Goal: Task Accomplishment & Management: Complete application form

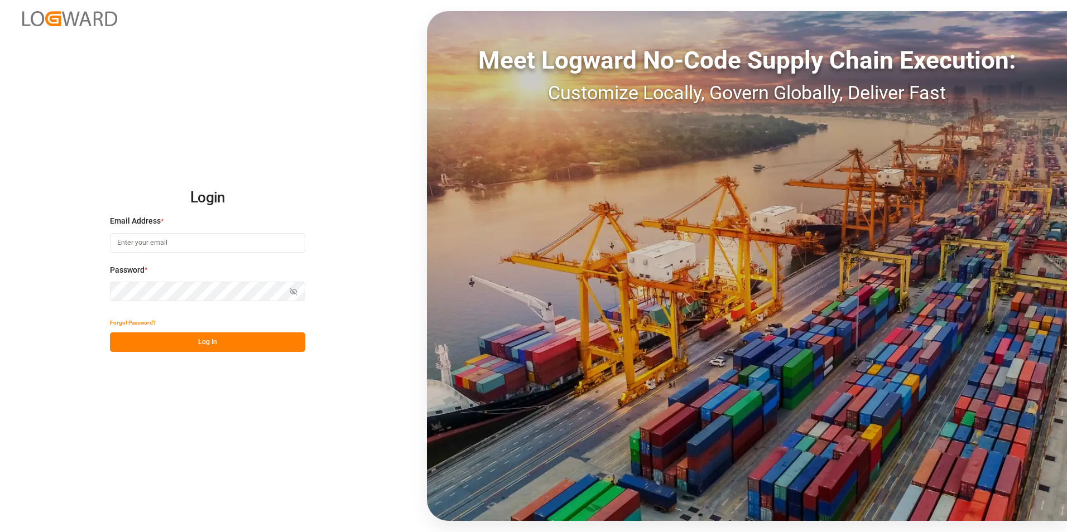
type input "[PERSON_NAME][EMAIL_ADDRESS][PERSON_NAME][DOMAIN_NAME]"
click at [200, 343] on button "Log In" at bounding box center [207, 343] width 195 height 20
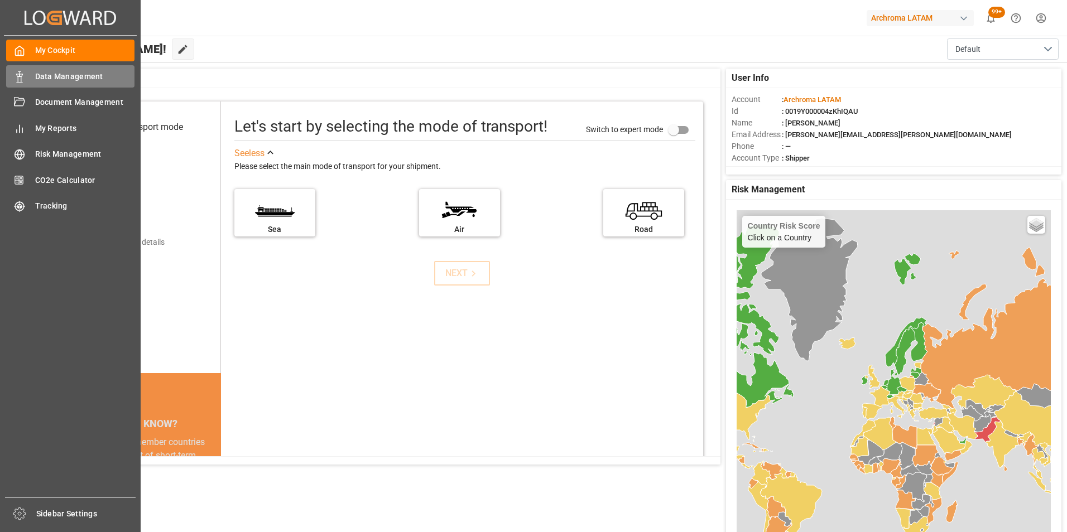
click at [49, 80] on span "Data Management" at bounding box center [85, 77] width 100 height 12
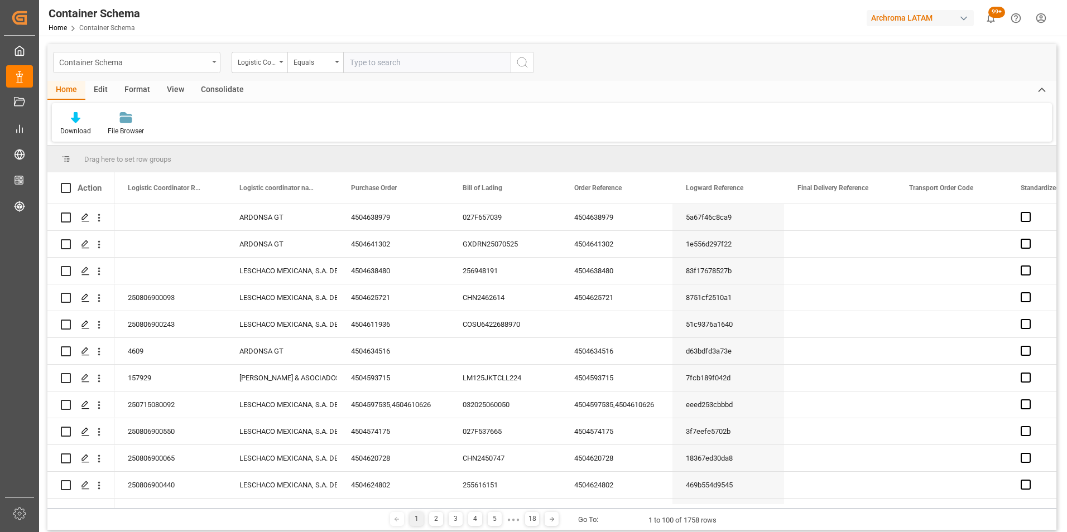
click at [199, 61] on div "Container Schema" at bounding box center [133, 62] width 149 height 14
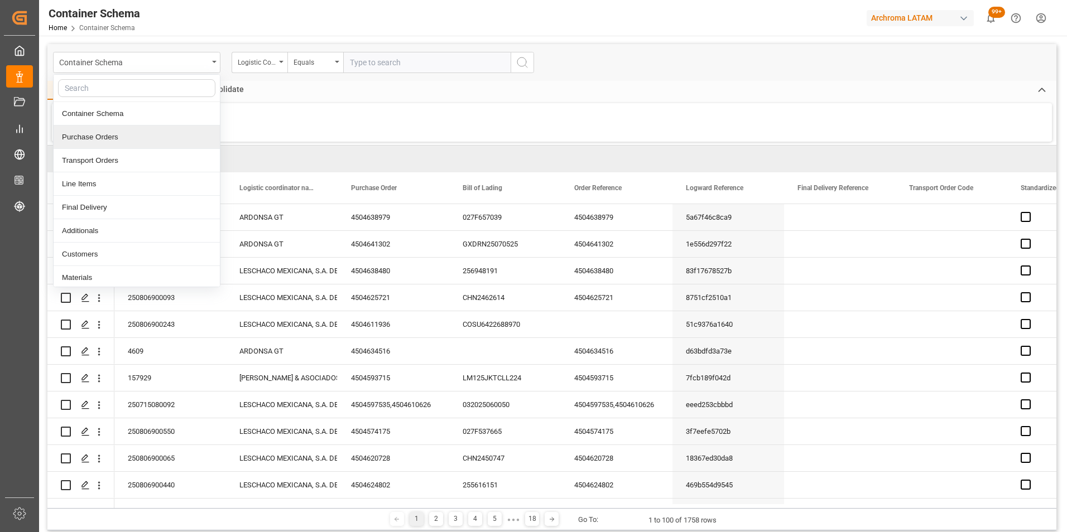
click at [155, 140] on div "Purchase Orders" at bounding box center [137, 137] width 166 height 23
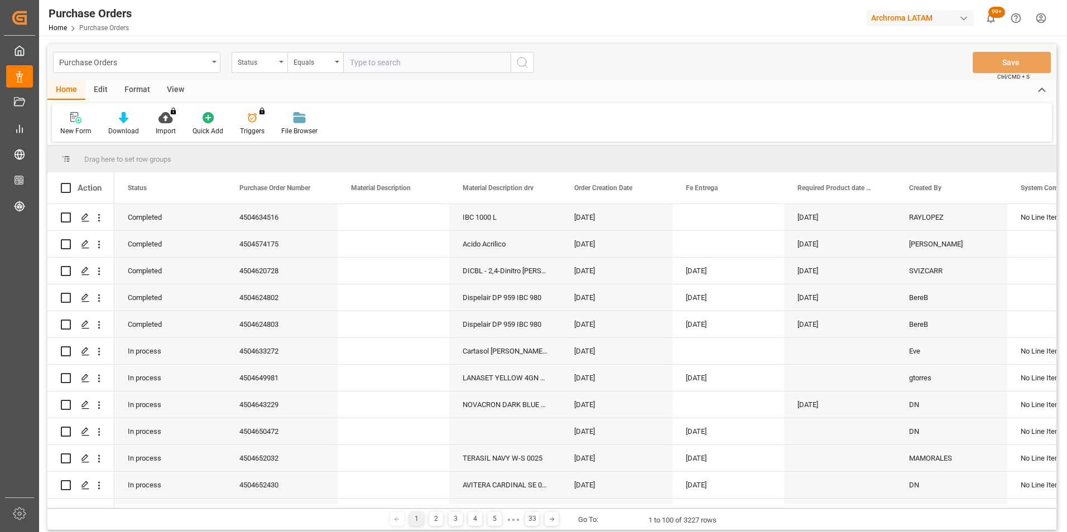
click at [277, 65] on div "Status" at bounding box center [260, 62] width 56 height 21
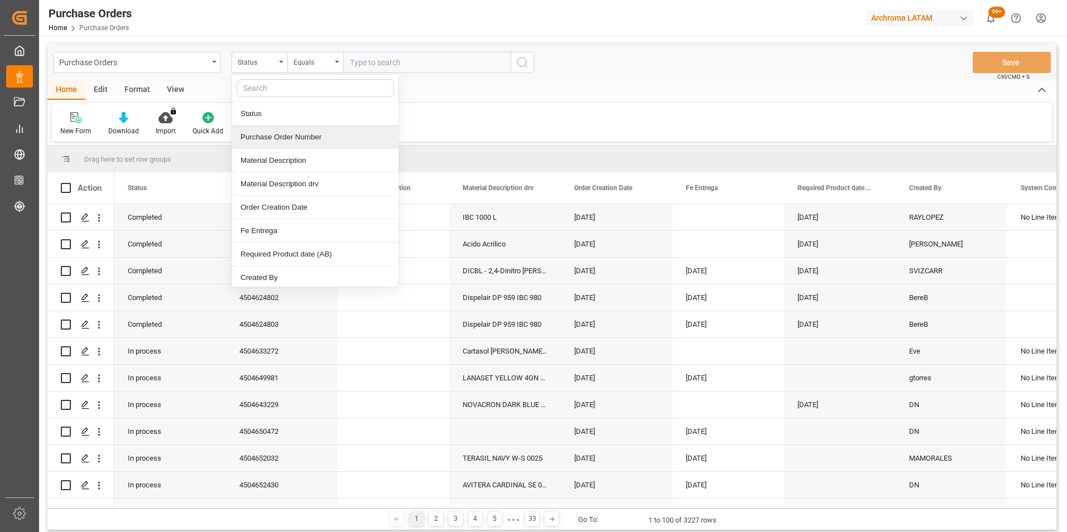
click at [288, 139] on div "Purchase Order Number" at bounding box center [315, 137] width 166 height 23
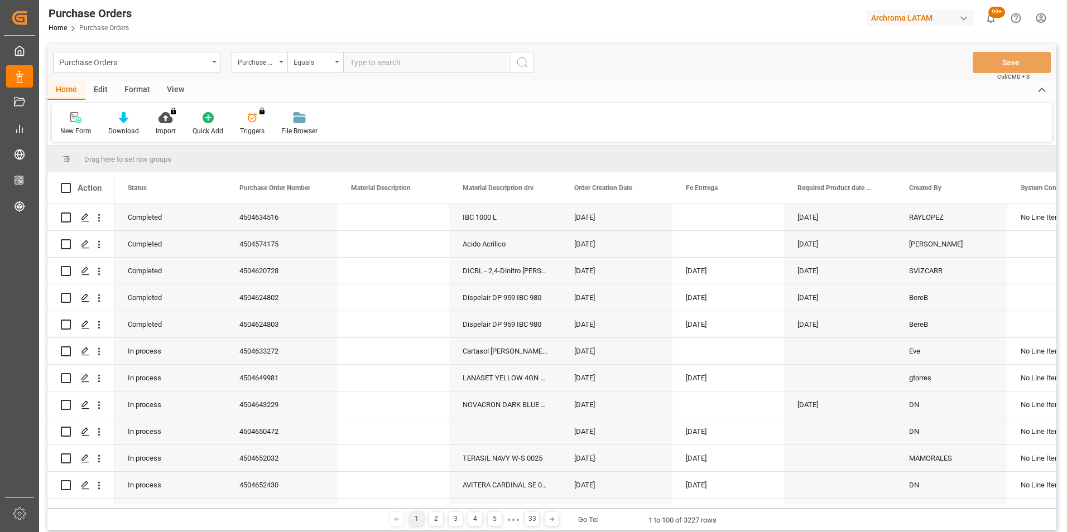
click at [426, 64] on input "text" at bounding box center [426, 62] width 167 height 21
paste input "4504643855"
type input "4504643855"
click at [521, 65] on icon "search button" at bounding box center [522, 62] width 13 height 13
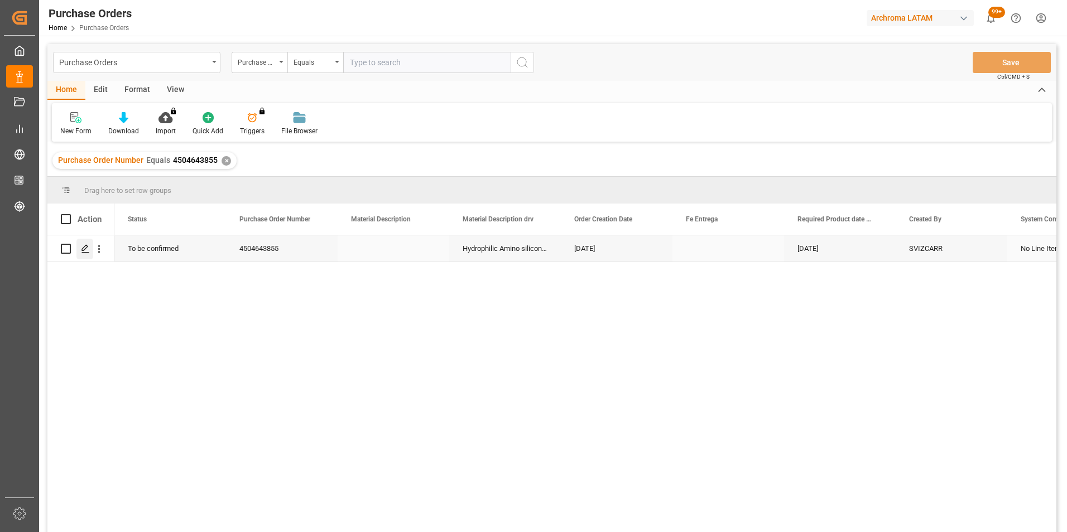
click at [83, 246] on icon "Press SPACE to select this row." at bounding box center [85, 248] width 9 height 9
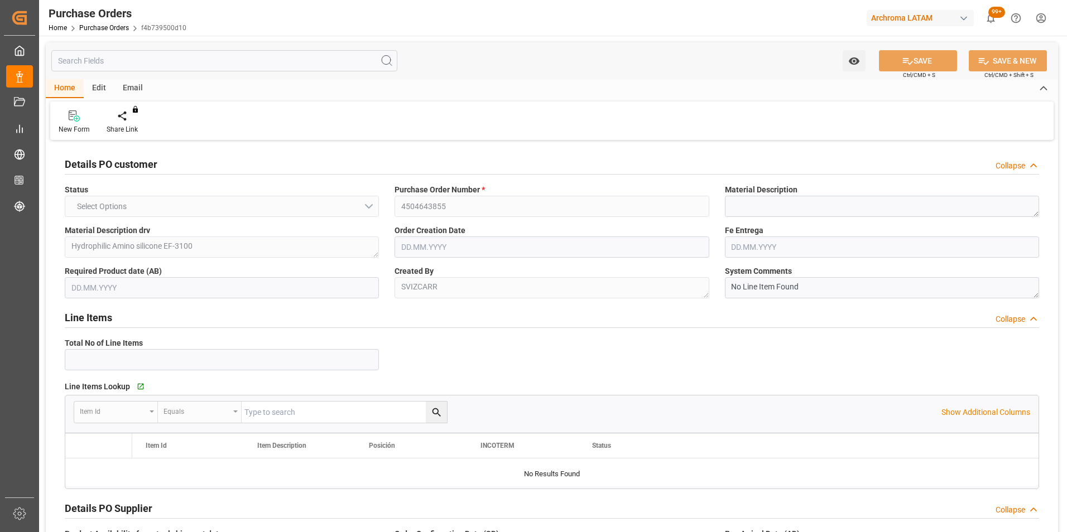
type input "1"
type input "[DATE]"
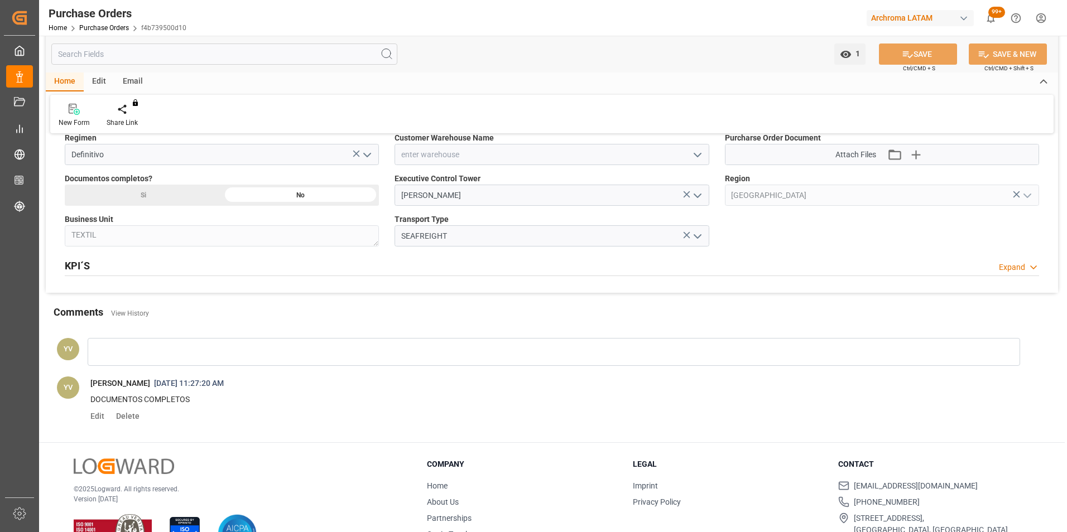
scroll to position [725, 0]
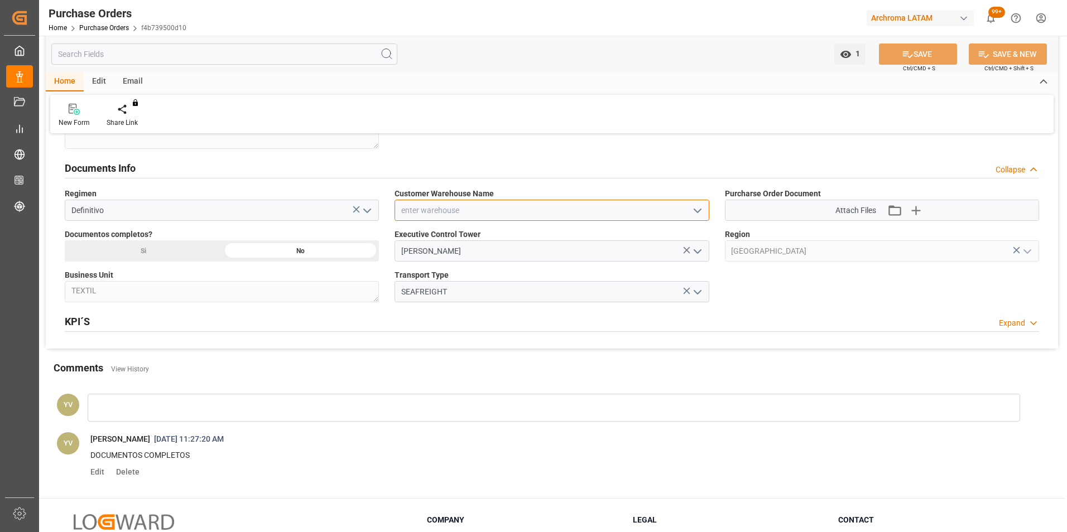
click at [669, 208] on input at bounding box center [552, 210] width 314 height 21
click at [695, 208] on icon "open menu" at bounding box center [697, 210] width 13 height 13
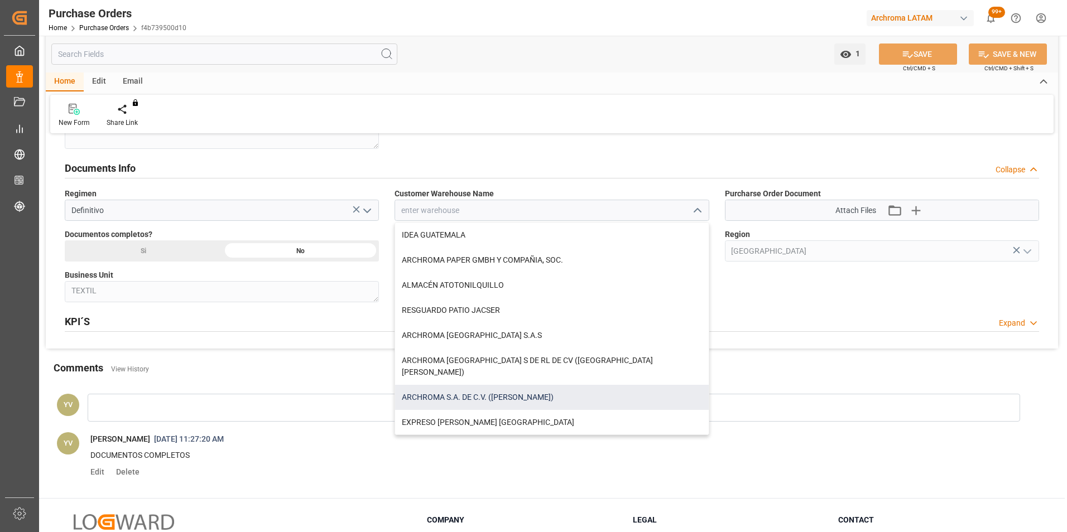
click at [465, 385] on div "ARCHROMA S.A. DE C.V. ([PERSON_NAME])" at bounding box center [551, 397] width 313 height 25
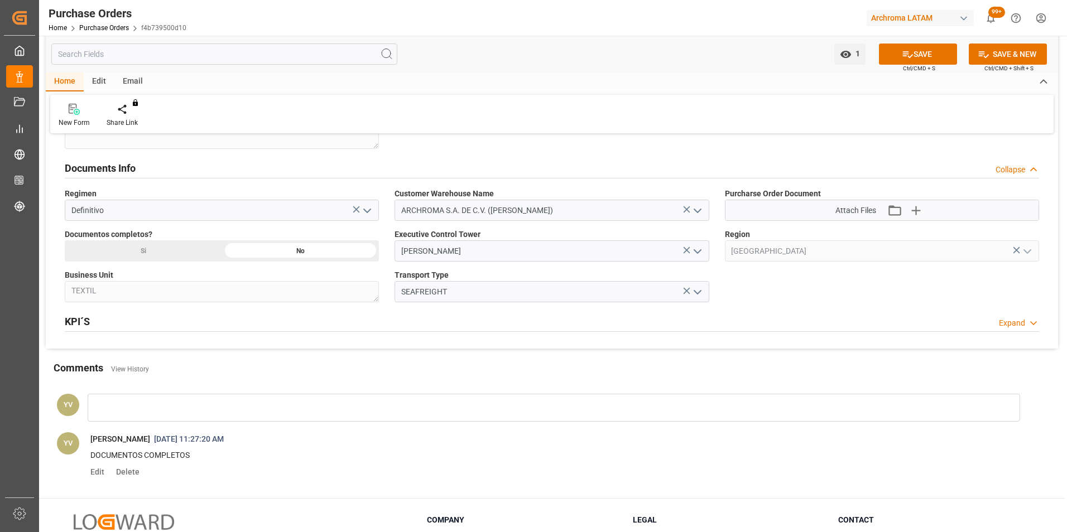
type input "ARCHROMA S.A. DE C.V. ([PERSON_NAME])"
click at [920, 211] on icon "button" at bounding box center [916, 210] width 11 height 11
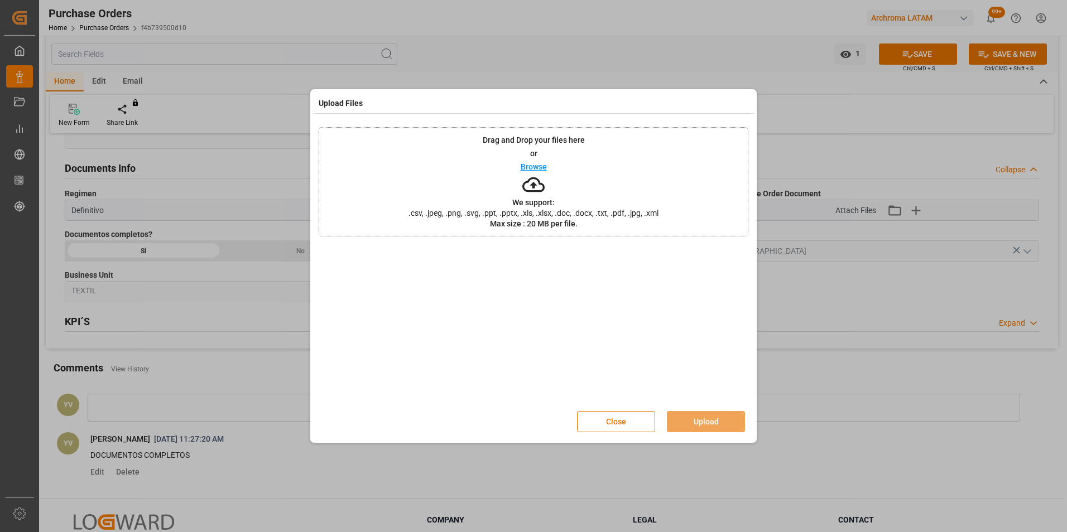
click at [538, 165] on p "Browse" at bounding box center [534, 167] width 26 height 8
click at [719, 420] on button "Upload" at bounding box center [706, 421] width 78 height 21
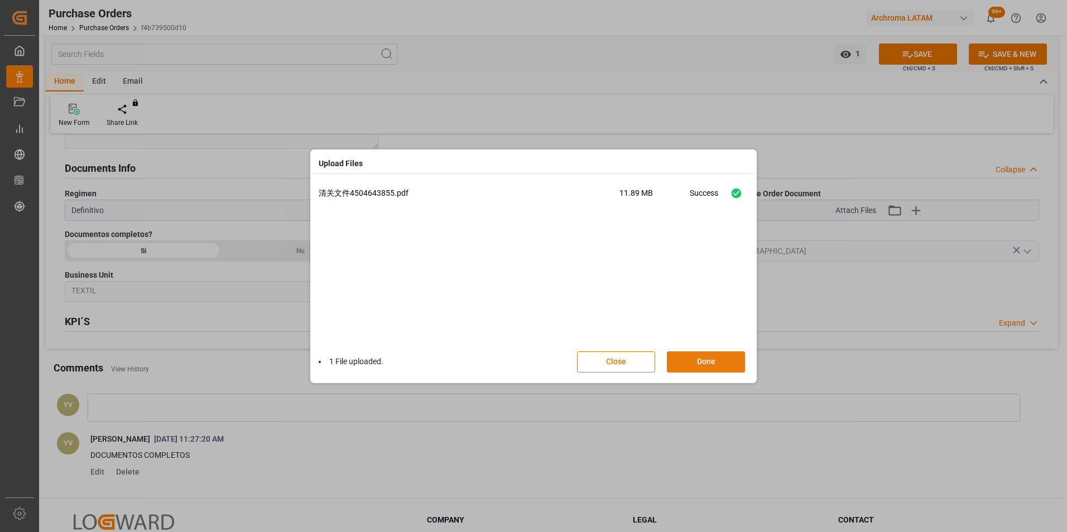
click at [718, 362] on button "Done" at bounding box center [706, 362] width 78 height 21
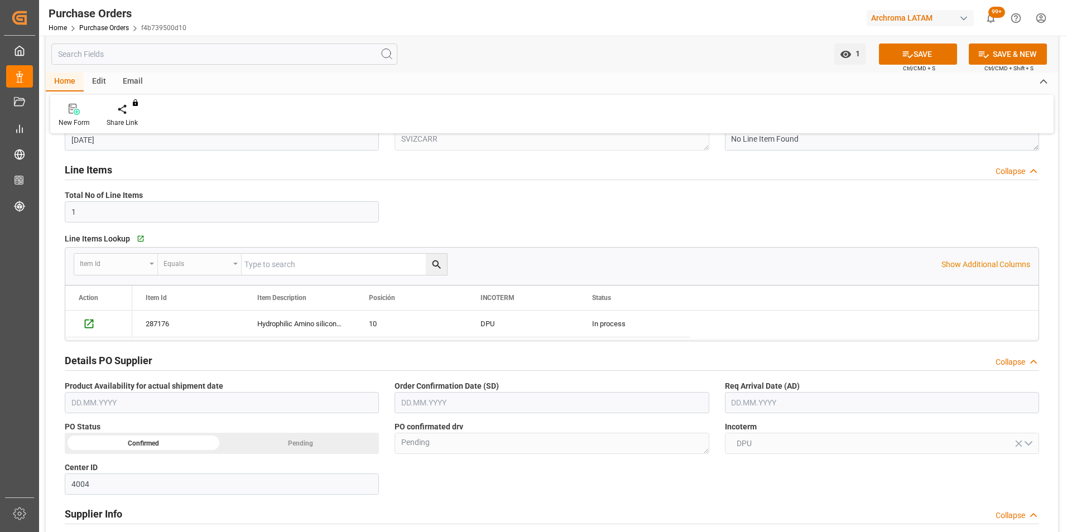
scroll to position [93, 0]
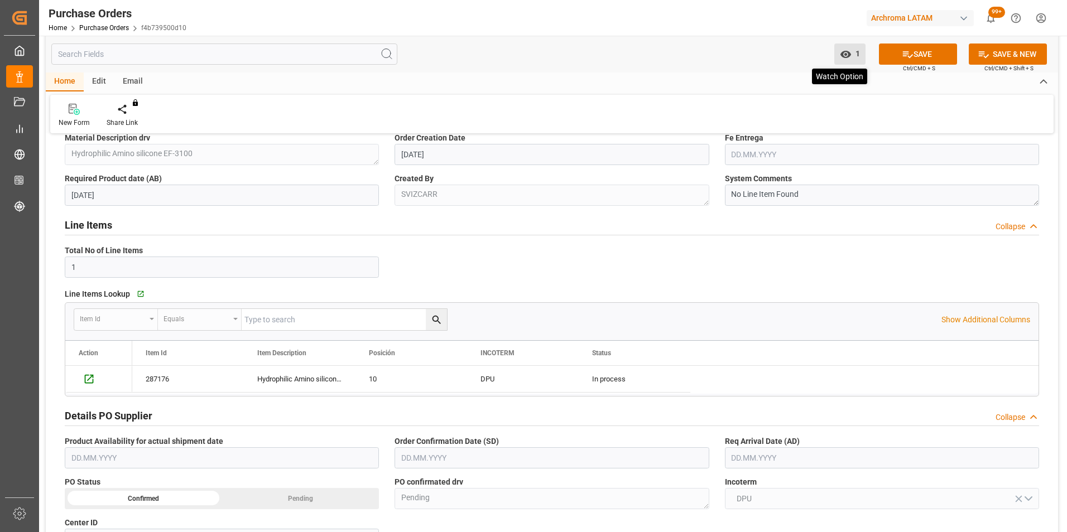
click at [847, 56] on icon "open menu" at bounding box center [845, 54] width 11 height 7
click at [913, 51] on button "SAVE" at bounding box center [918, 54] width 78 height 21
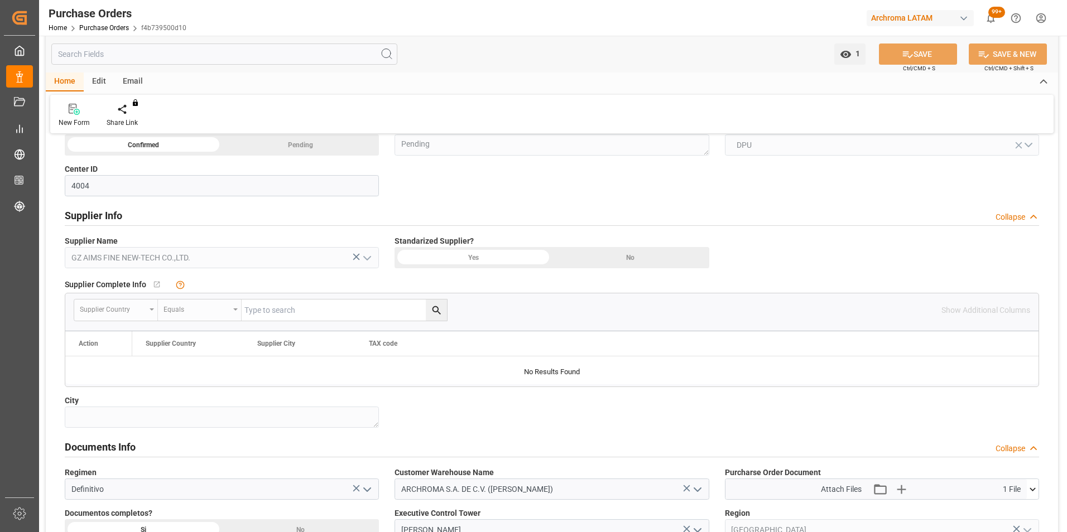
scroll to position [502, 0]
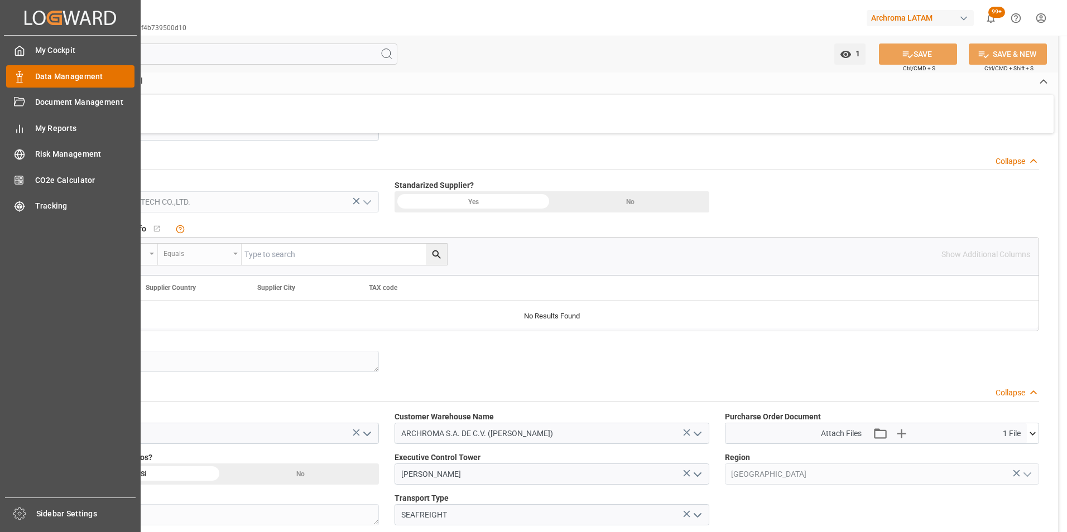
click at [45, 76] on span "Data Management" at bounding box center [85, 77] width 100 height 12
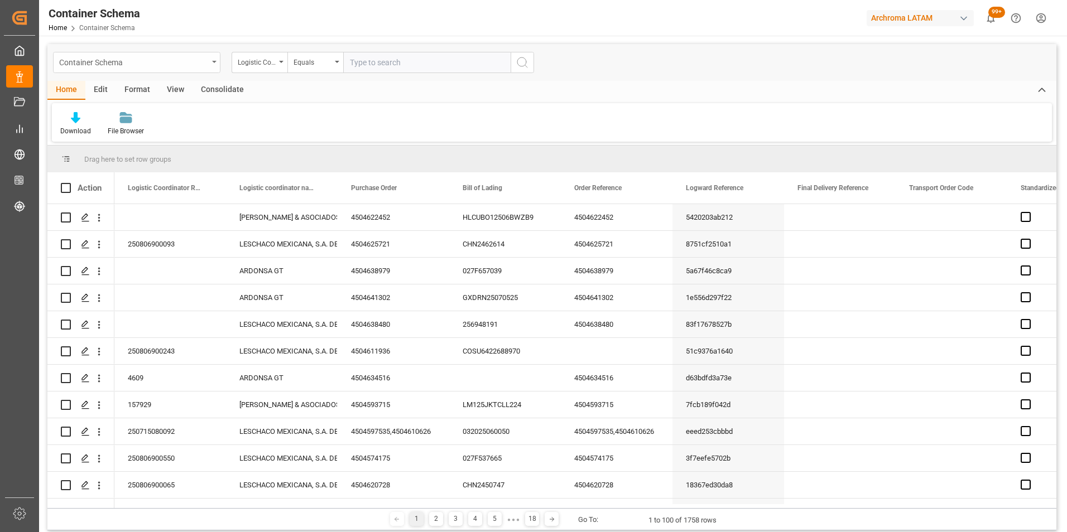
click at [206, 64] on div "Container Schema" at bounding box center [133, 62] width 149 height 14
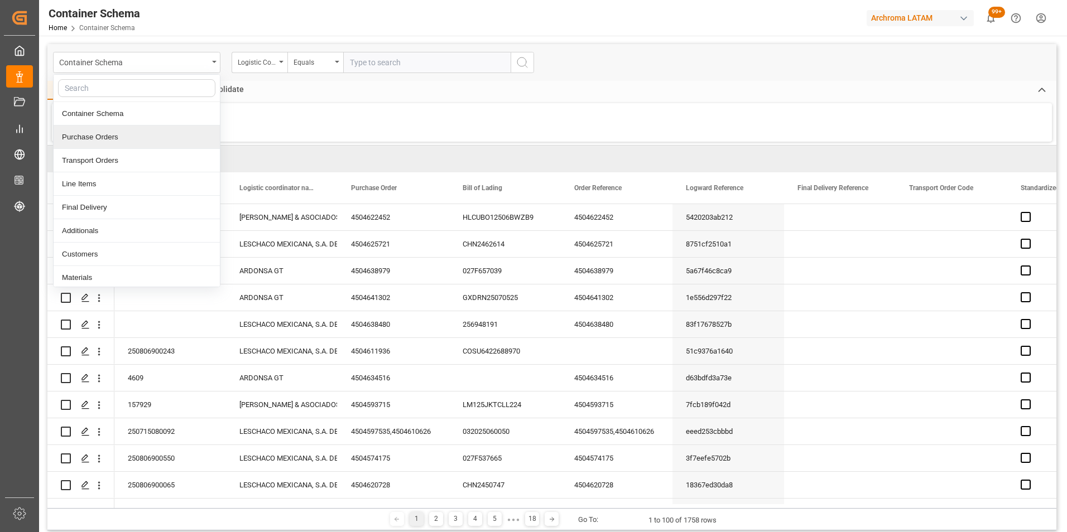
click at [136, 133] on div "Purchase Orders" at bounding box center [137, 137] width 166 height 23
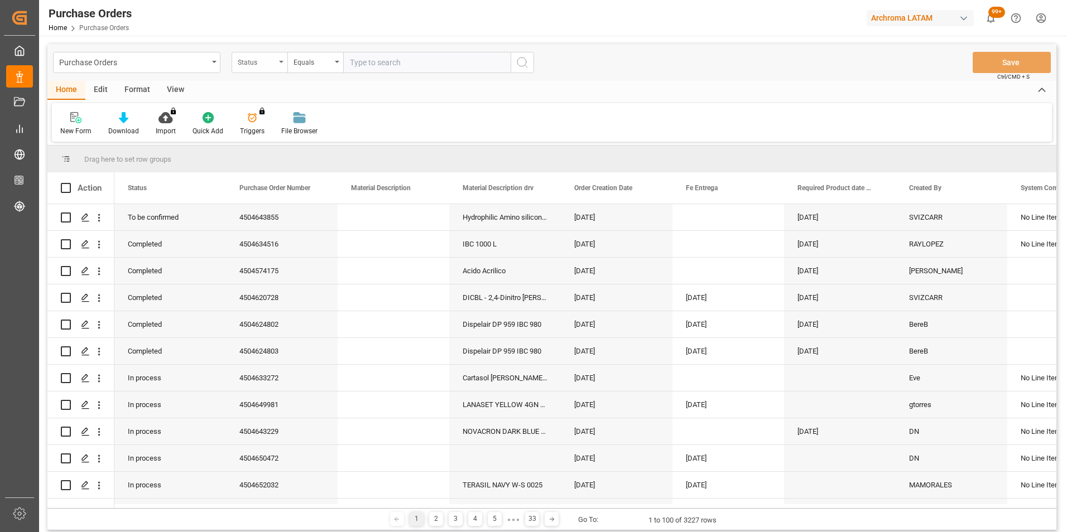
click at [278, 65] on div "Status" at bounding box center [260, 62] width 56 height 21
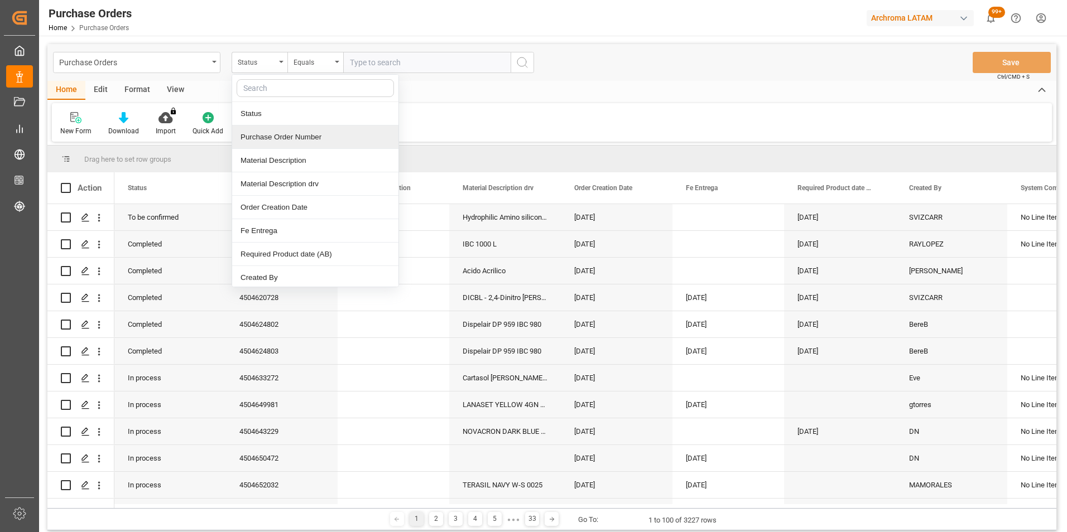
click at [277, 145] on div "Purchase Order Number" at bounding box center [315, 137] width 166 height 23
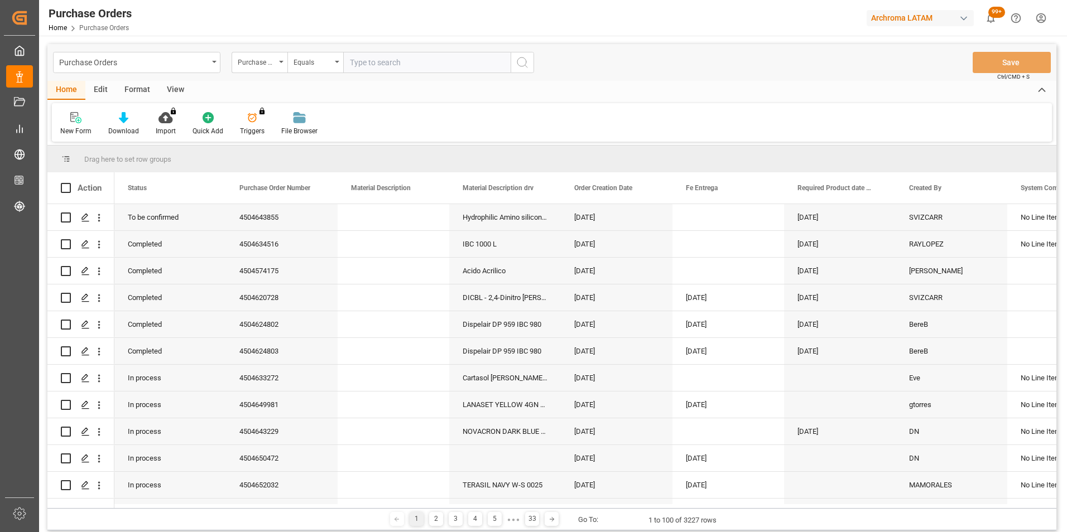
click at [373, 64] on input "text" at bounding box center [426, 62] width 167 height 21
paste input "4504640804"
type input "4504640804"
click at [528, 57] on icon "search button" at bounding box center [522, 62] width 13 height 13
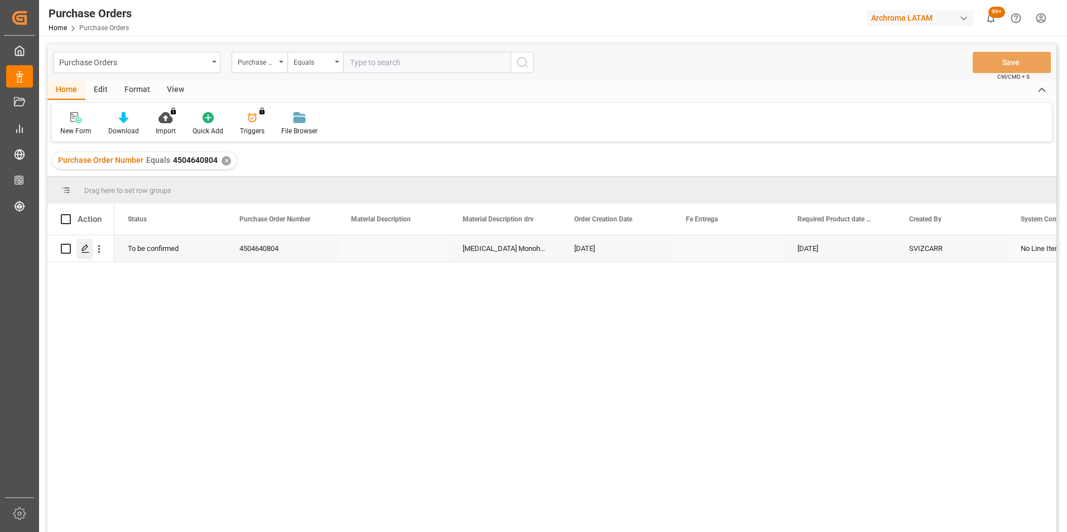
click at [87, 250] on icon "Press SPACE to select this row." at bounding box center [85, 248] width 9 height 9
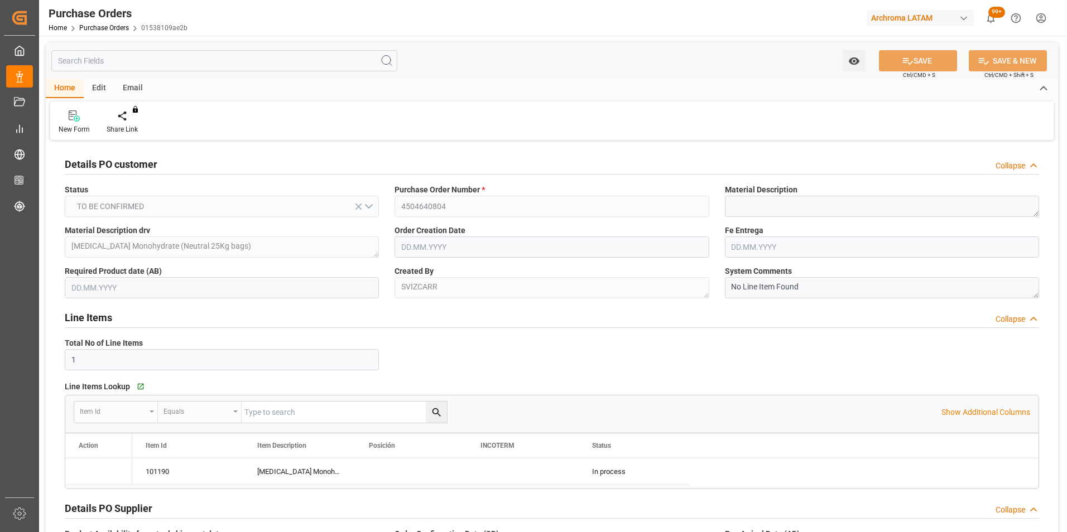
type input "[DATE]"
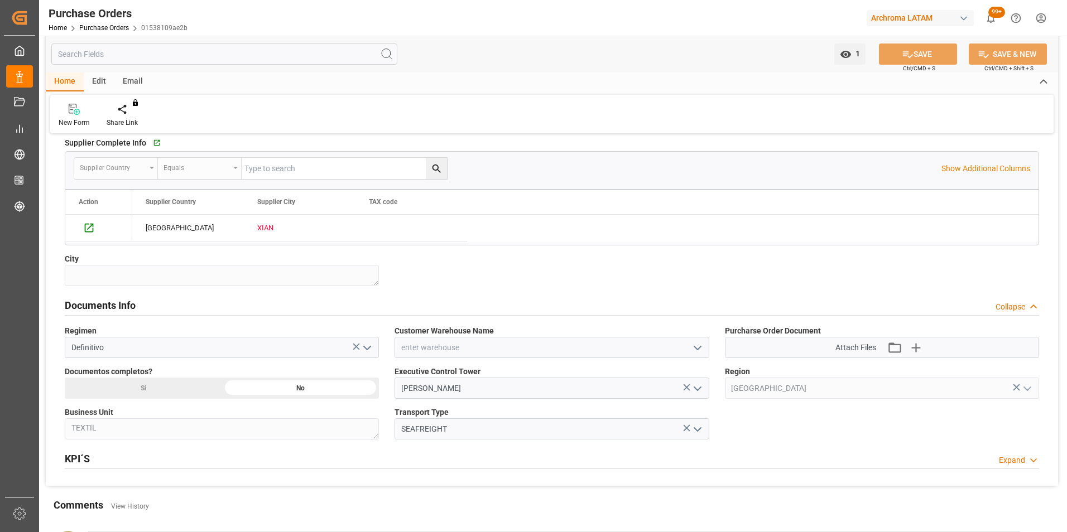
scroll to position [725, 0]
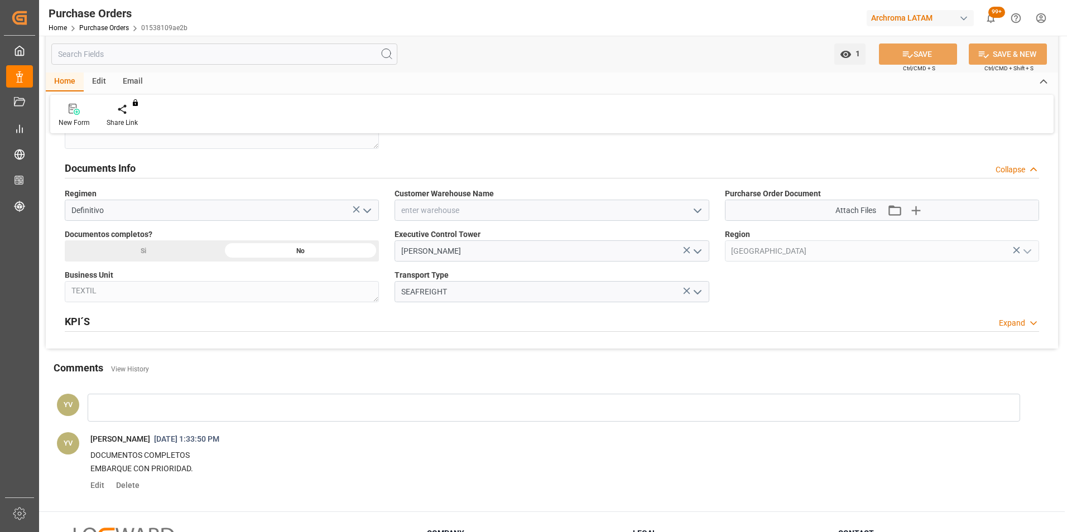
click at [695, 210] on polyline "open menu" at bounding box center [697, 210] width 7 height 3
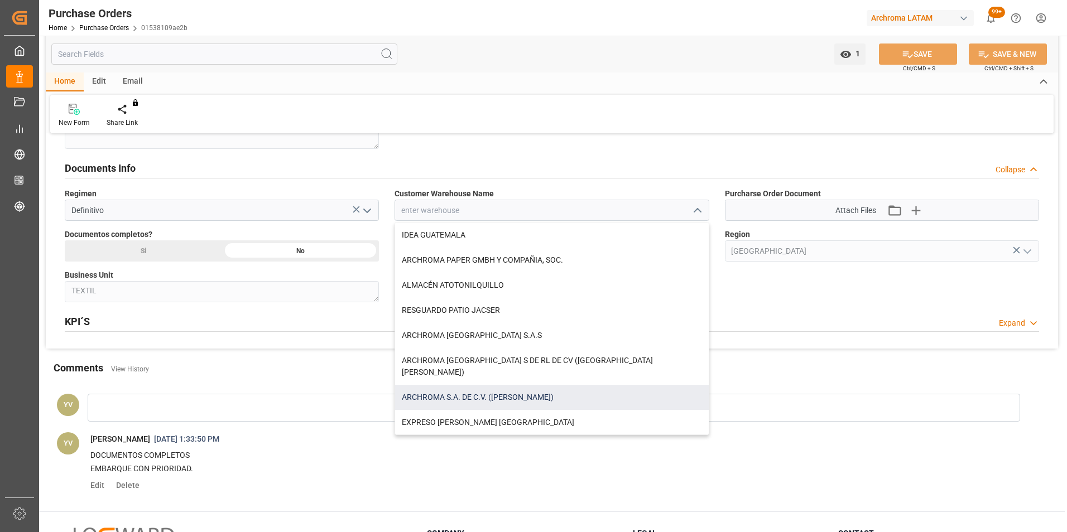
click at [486, 385] on div "ARCHROMA S.A. DE C.V. ([PERSON_NAME])" at bounding box center [551, 397] width 313 height 25
type input "ARCHROMA S.A. DE C.V. ([PERSON_NAME])"
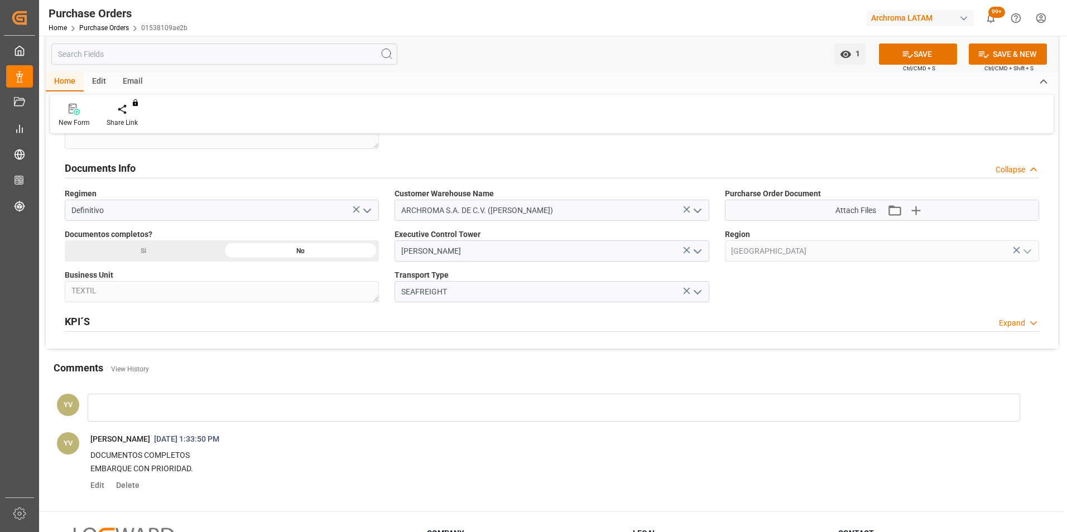
click at [916, 214] on icon "button" at bounding box center [916, 210] width 11 height 11
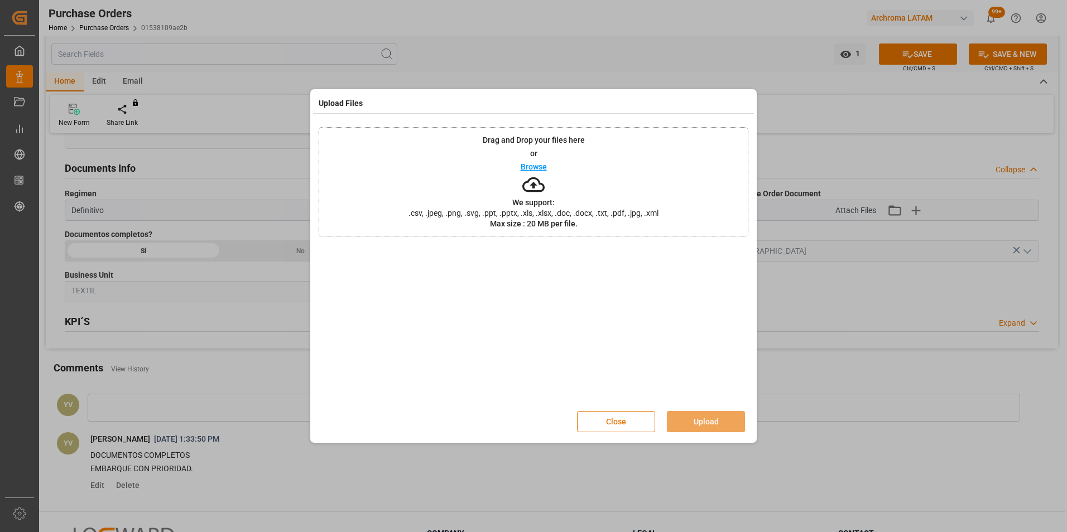
click at [525, 165] on p "Browse" at bounding box center [534, 167] width 26 height 8
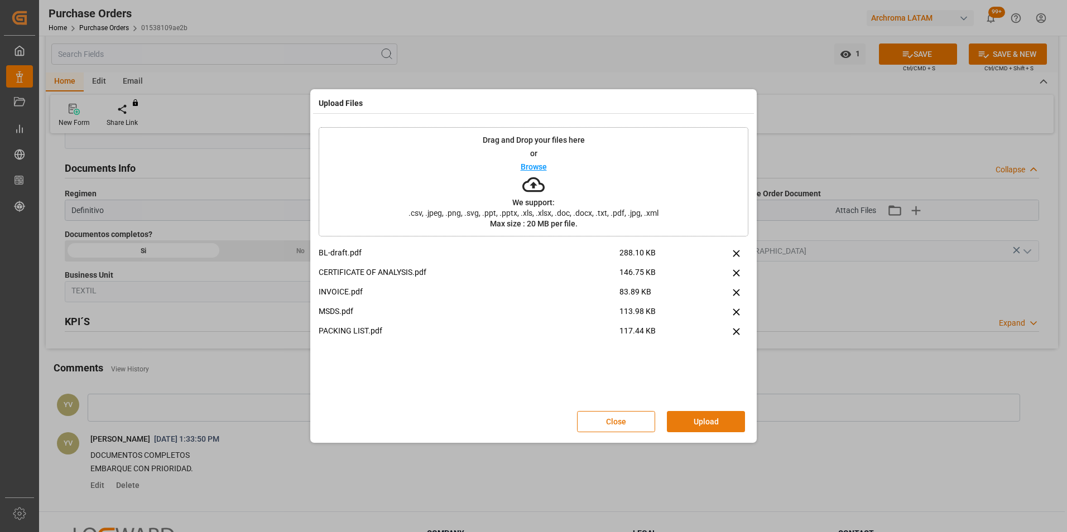
click at [729, 422] on button "Upload" at bounding box center [706, 421] width 78 height 21
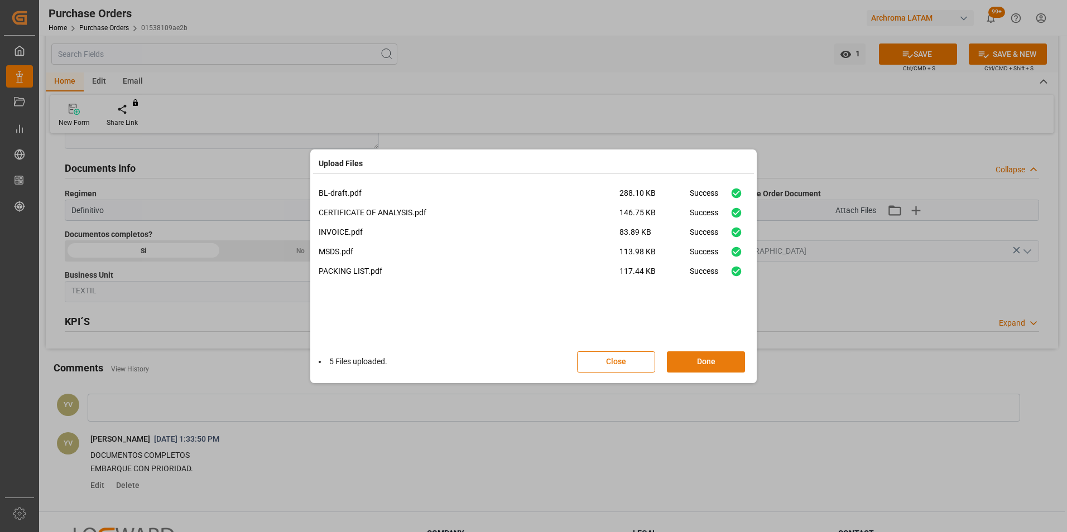
click at [692, 358] on button "Done" at bounding box center [706, 362] width 78 height 21
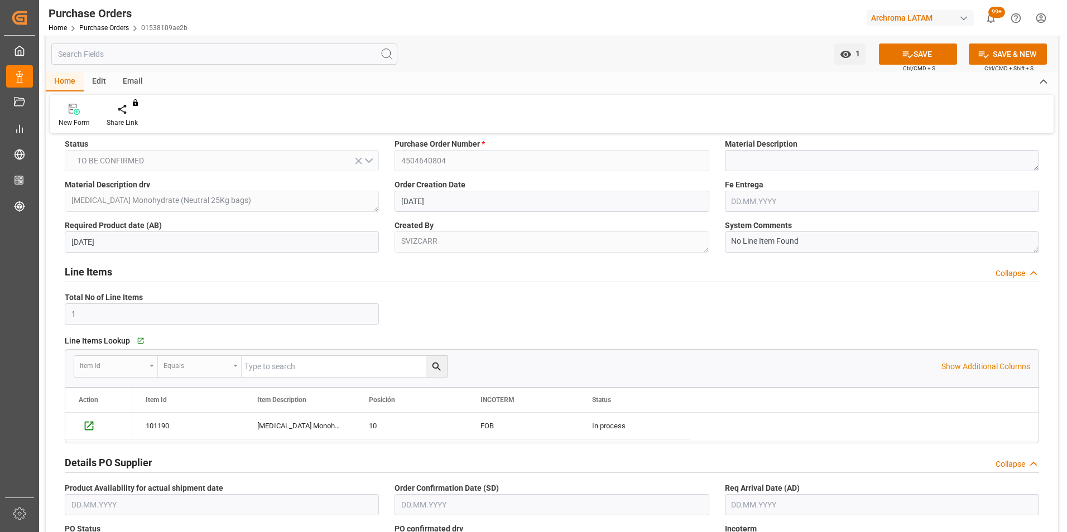
scroll to position [0, 0]
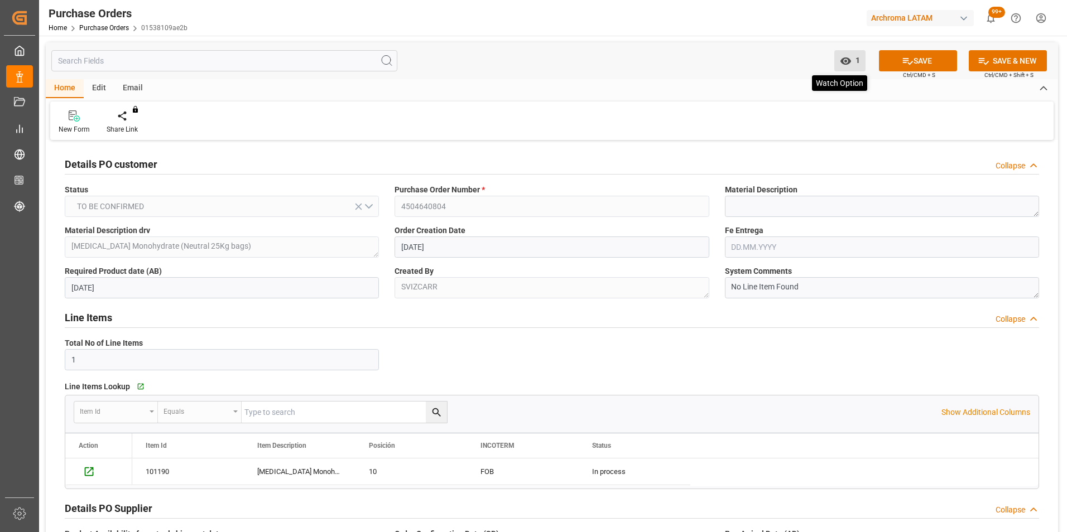
click at [845, 59] on icon "open menu" at bounding box center [845, 60] width 11 height 7
click at [913, 57] on button "SAVE" at bounding box center [918, 60] width 78 height 21
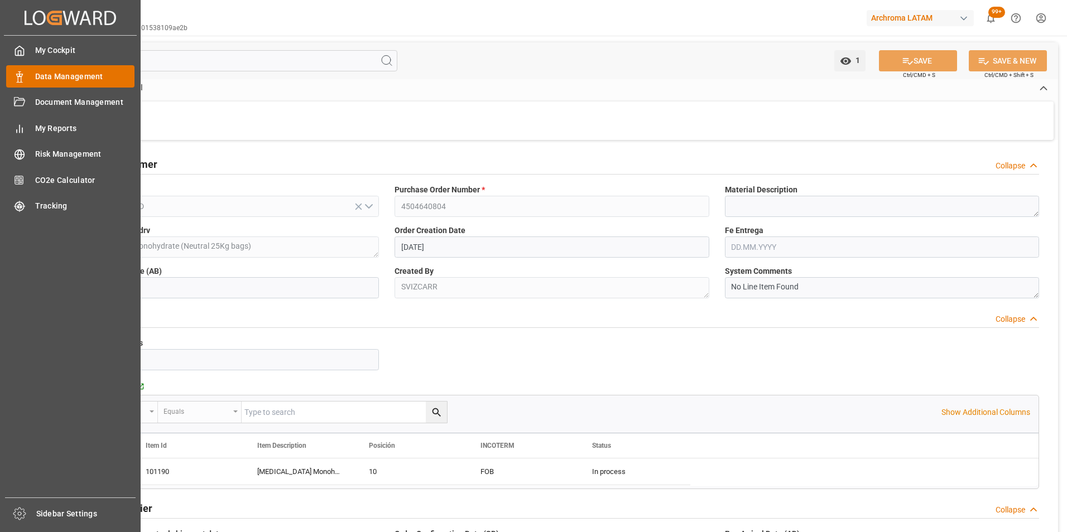
click at [48, 76] on span "Data Management" at bounding box center [85, 77] width 100 height 12
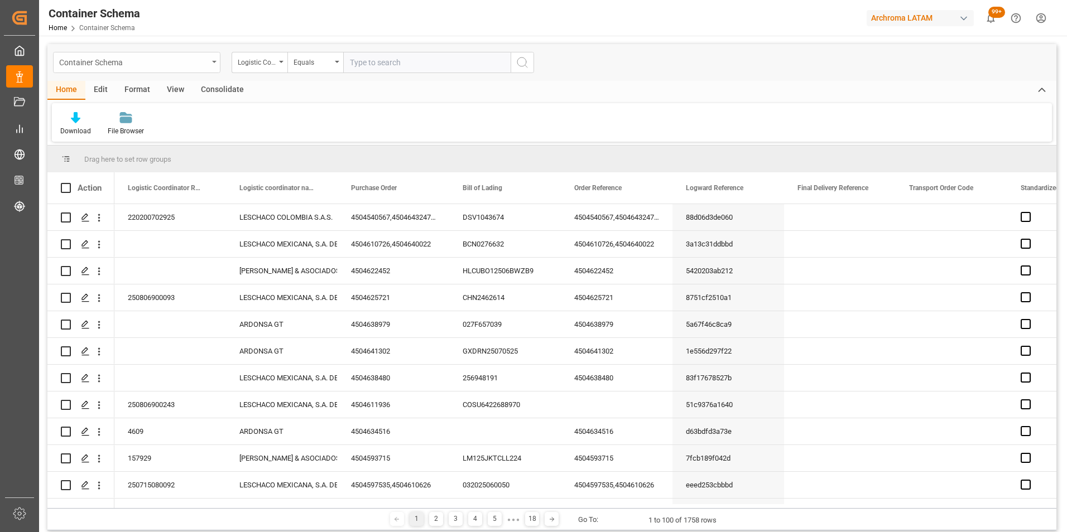
click at [211, 62] on div "Container Schema" at bounding box center [136, 62] width 167 height 21
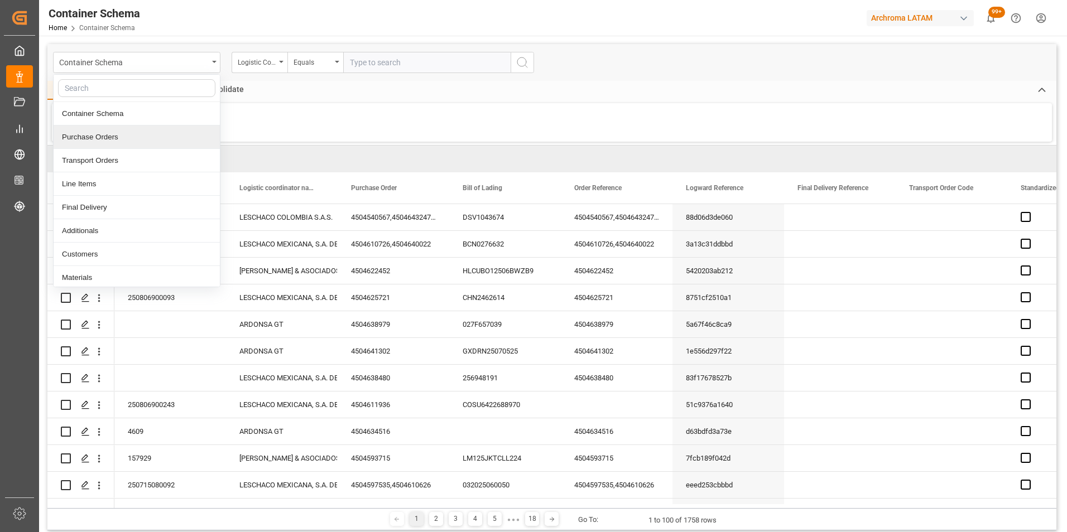
click at [147, 138] on div "Purchase Orders" at bounding box center [137, 137] width 166 height 23
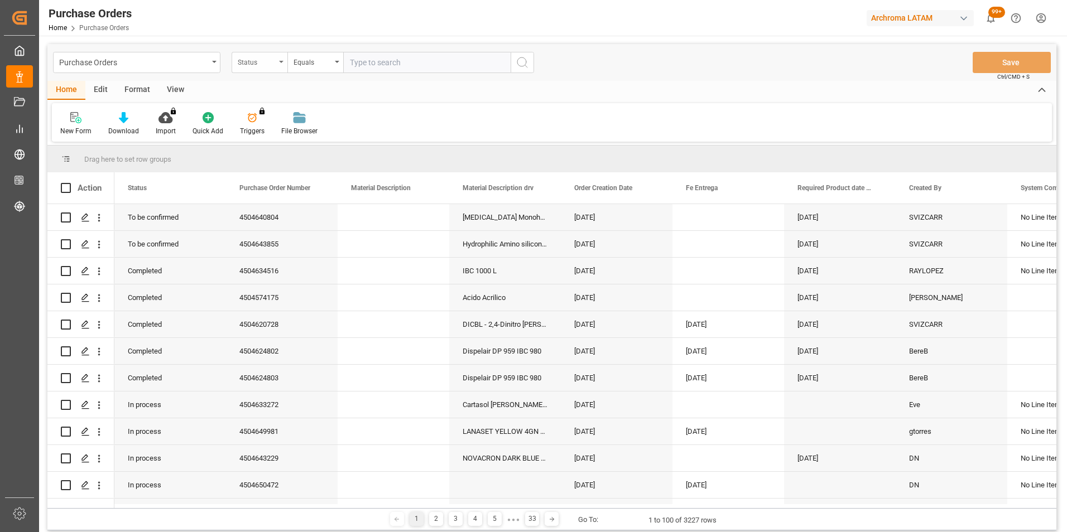
click at [281, 65] on div "Status" at bounding box center [260, 62] width 56 height 21
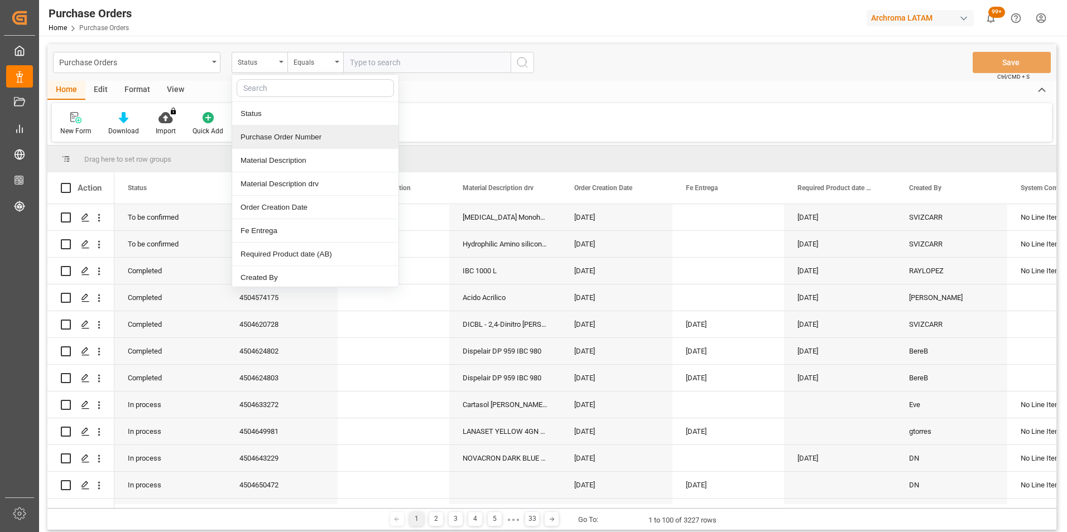
click at [268, 145] on div "Purchase Order Number" at bounding box center [315, 137] width 166 height 23
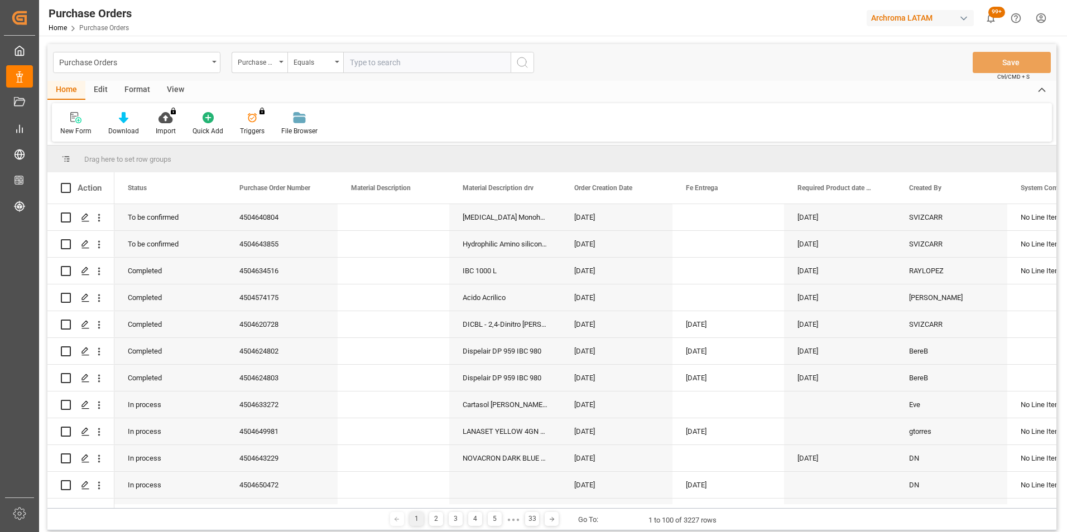
click at [381, 66] on input "text" at bounding box center [426, 62] width 167 height 21
paste input "4504635619"
type input "4504635619"
click at [521, 56] on icon "search button" at bounding box center [522, 62] width 13 height 13
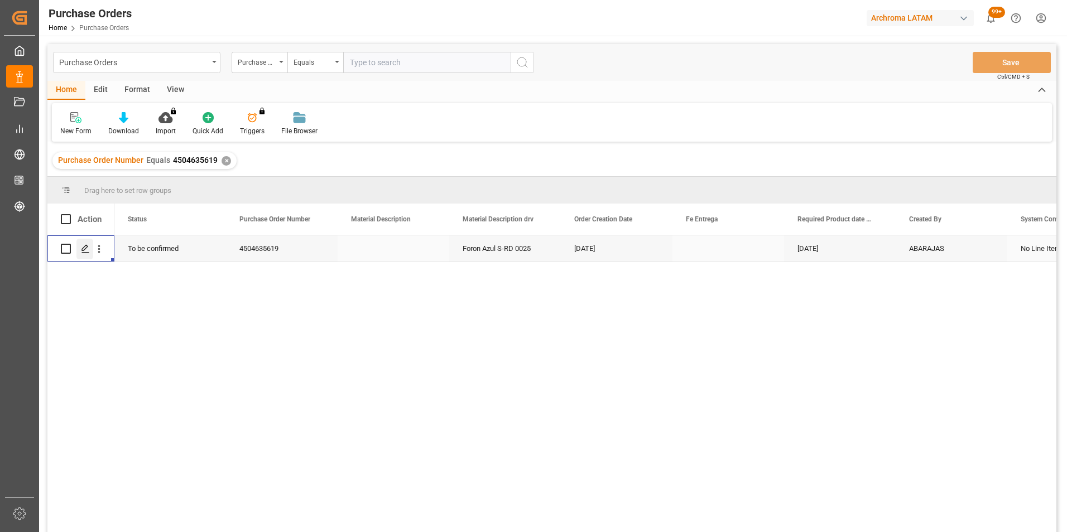
click at [85, 251] on icon "Press SPACE to select this row." at bounding box center [85, 248] width 9 height 9
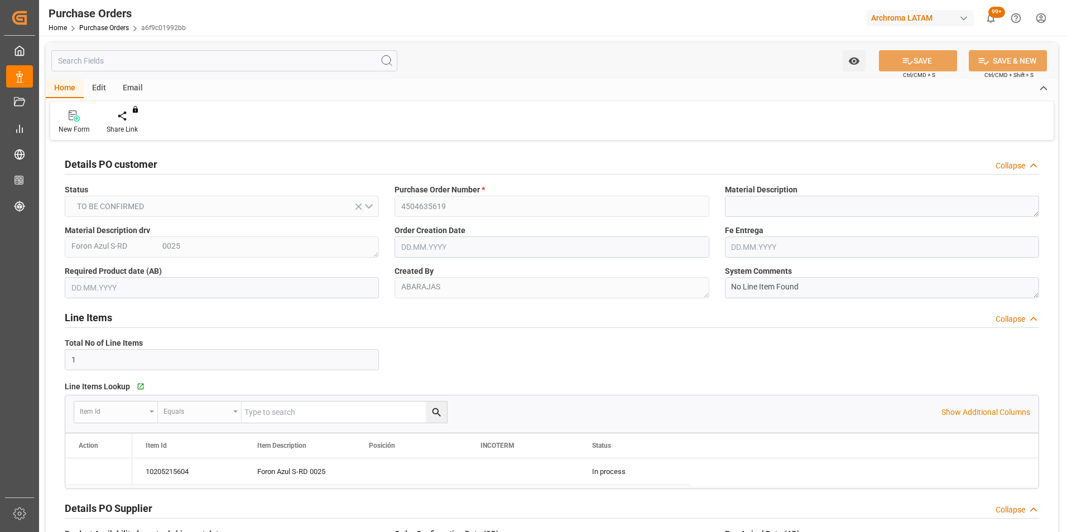
type input "[DATE]"
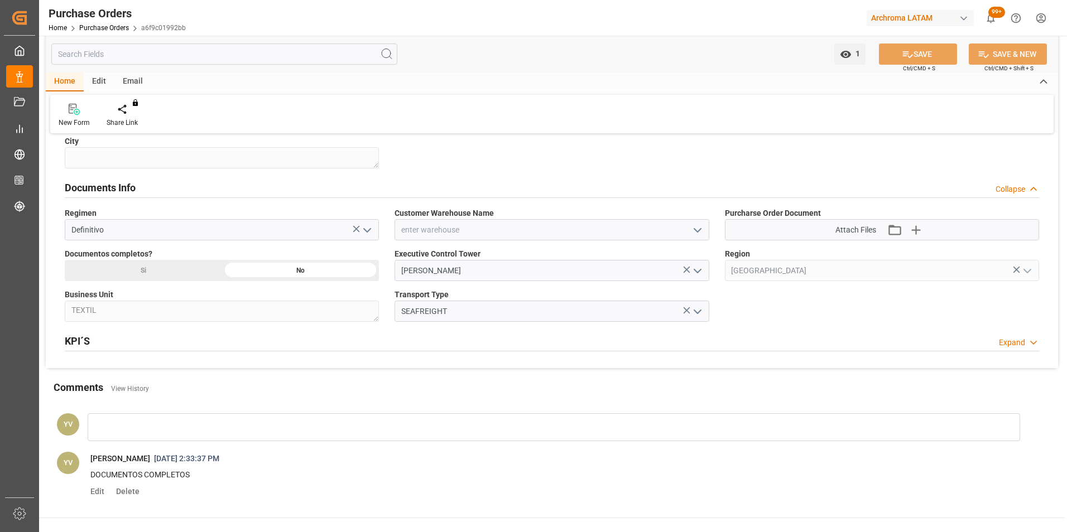
scroll to position [725, 0]
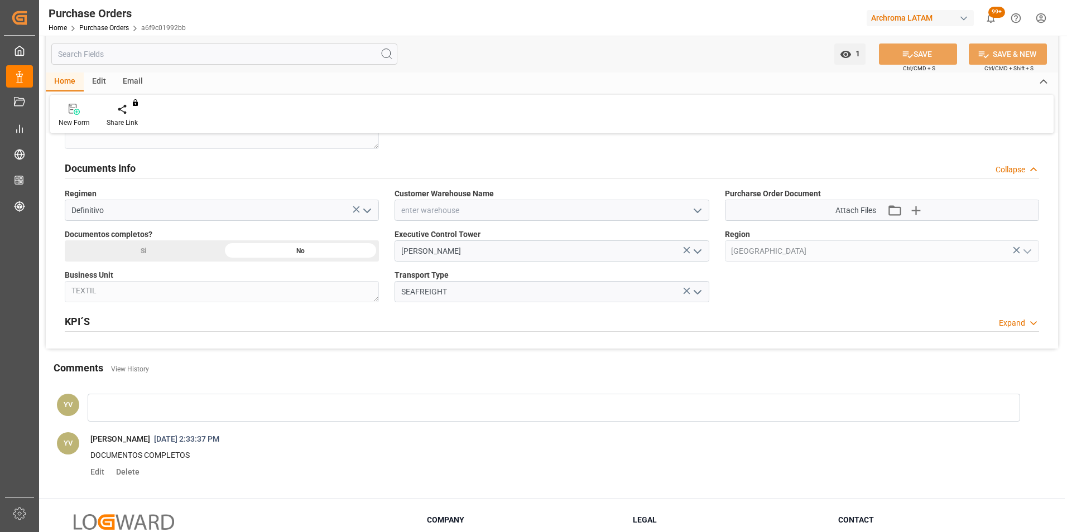
click at [696, 211] on polyline "open menu" at bounding box center [697, 210] width 7 height 3
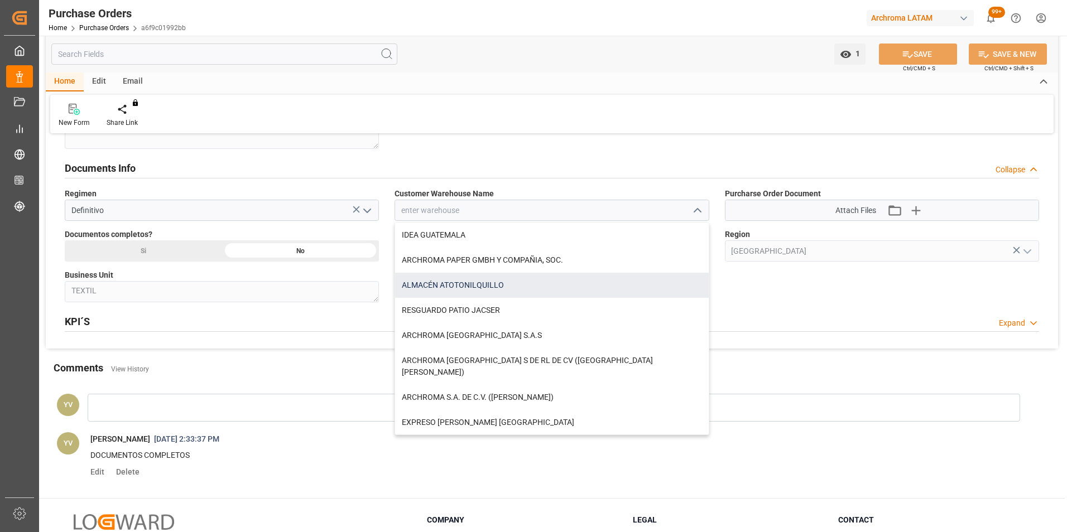
click at [526, 287] on div "ALMACÉN ATOTONILQUILLO" at bounding box center [551, 285] width 313 height 25
type input "ALMACÉN ATOTONILQUILLO"
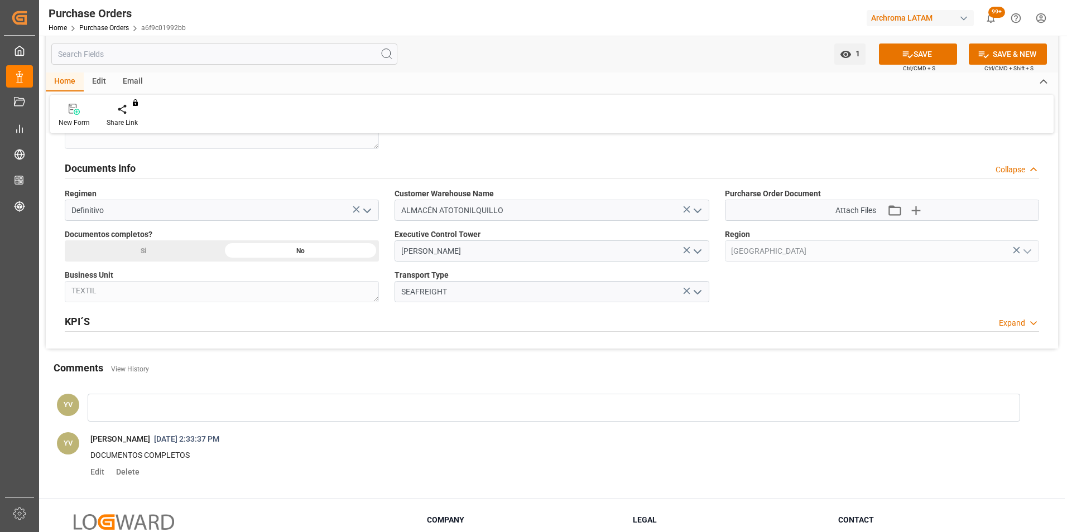
click at [917, 209] on icon "button" at bounding box center [916, 210] width 18 height 18
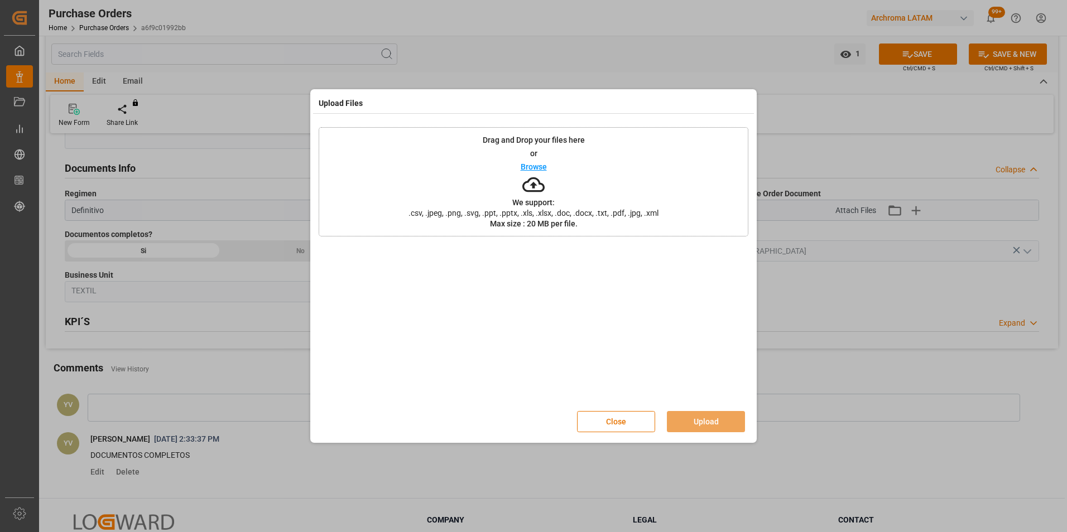
click at [525, 165] on p "Browse" at bounding box center [534, 167] width 26 height 8
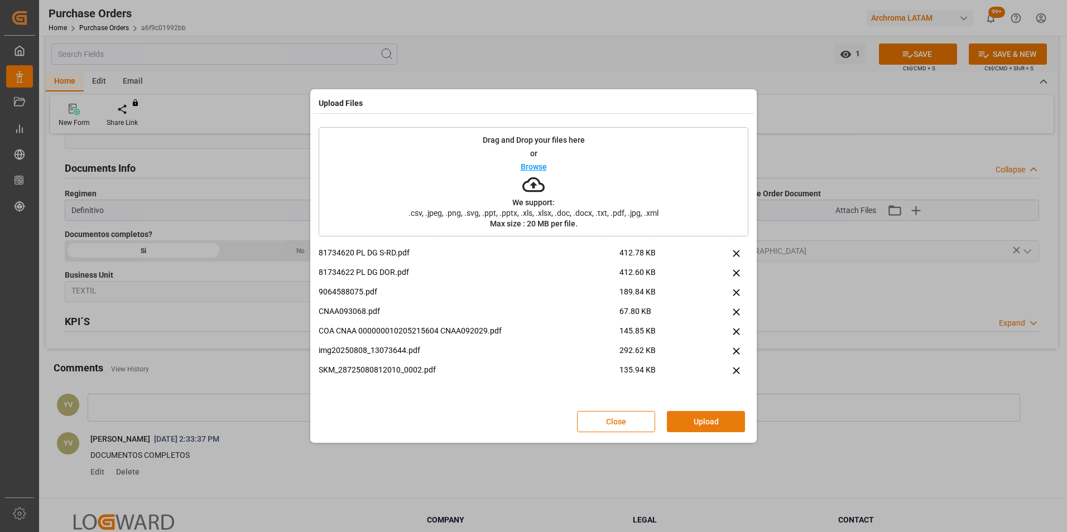
click at [718, 427] on button "Upload" at bounding box center [706, 421] width 78 height 21
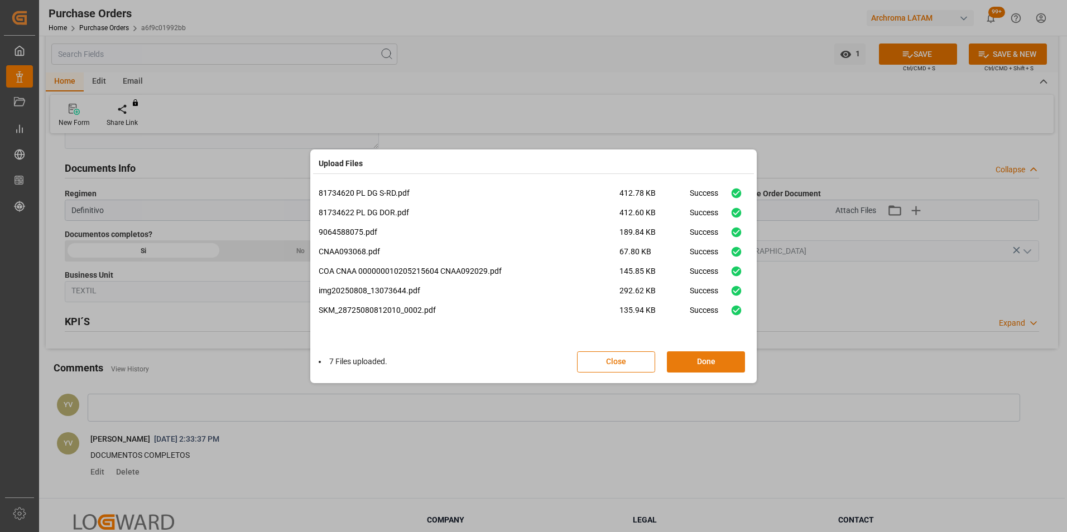
click at [711, 364] on button "Done" at bounding box center [706, 362] width 78 height 21
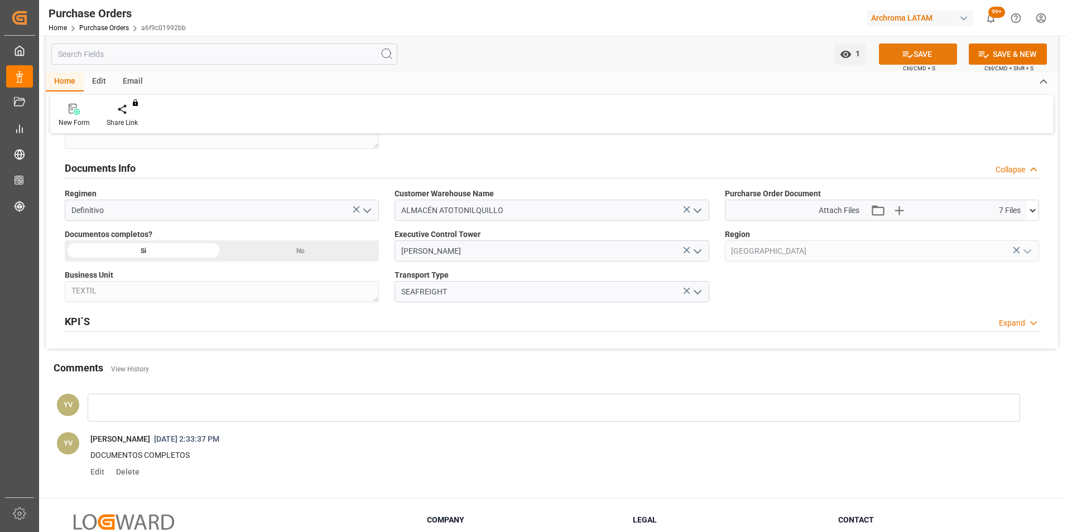
click at [934, 53] on button "SAVE" at bounding box center [918, 54] width 78 height 21
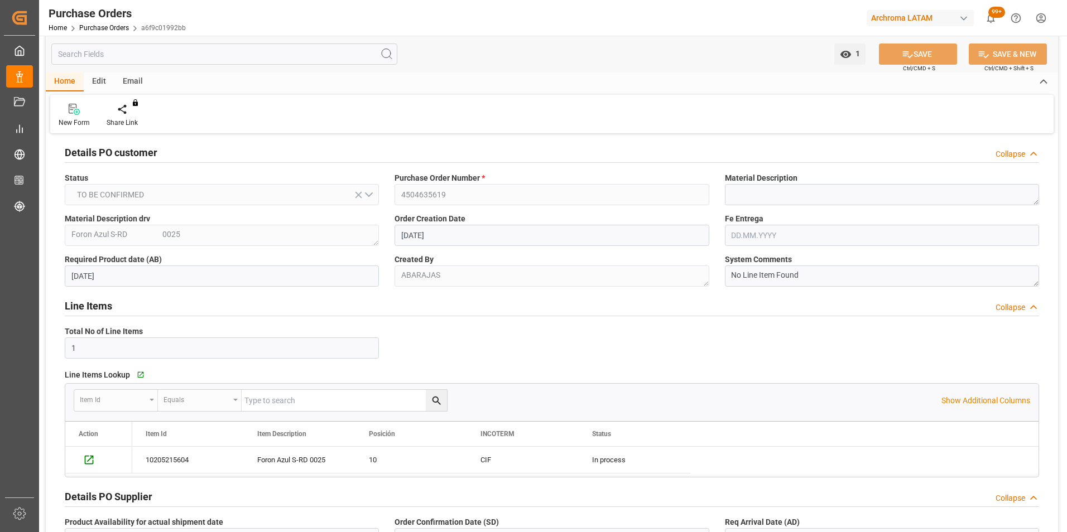
scroll to position [0, 0]
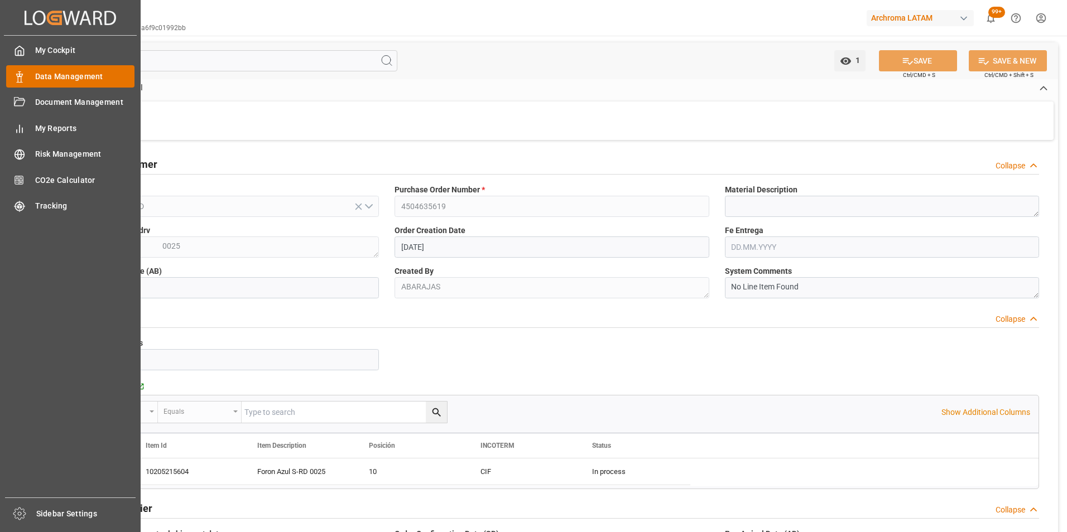
click at [43, 71] on span "Data Management" at bounding box center [85, 77] width 100 height 12
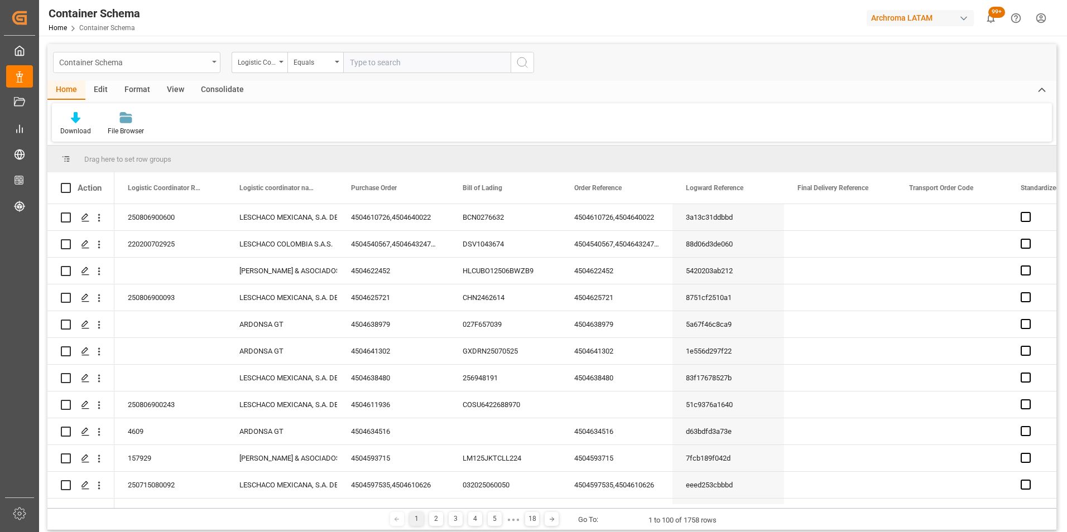
click at [211, 66] on div "Container Schema" at bounding box center [136, 62] width 167 height 21
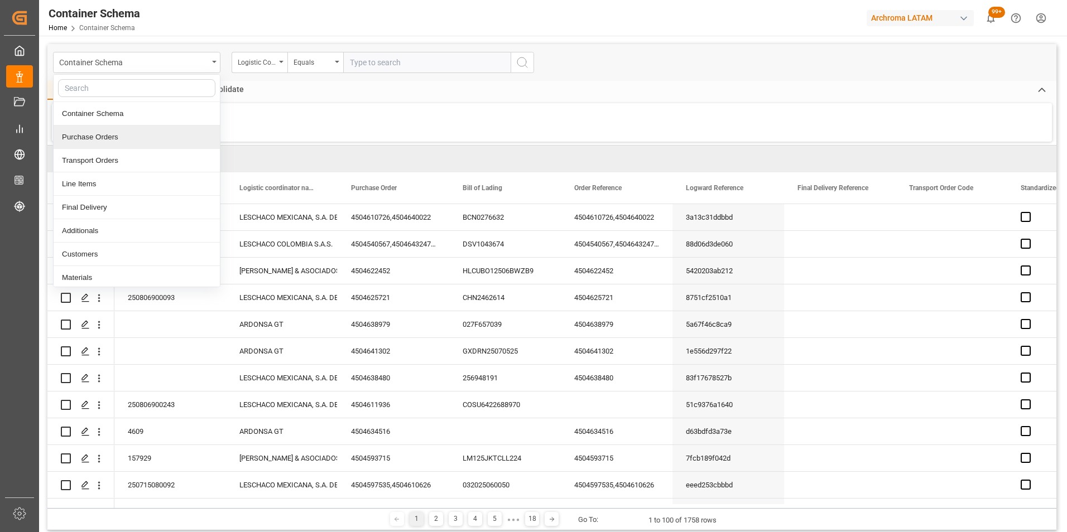
click at [127, 136] on div "Purchase Orders" at bounding box center [137, 137] width 166 height 23
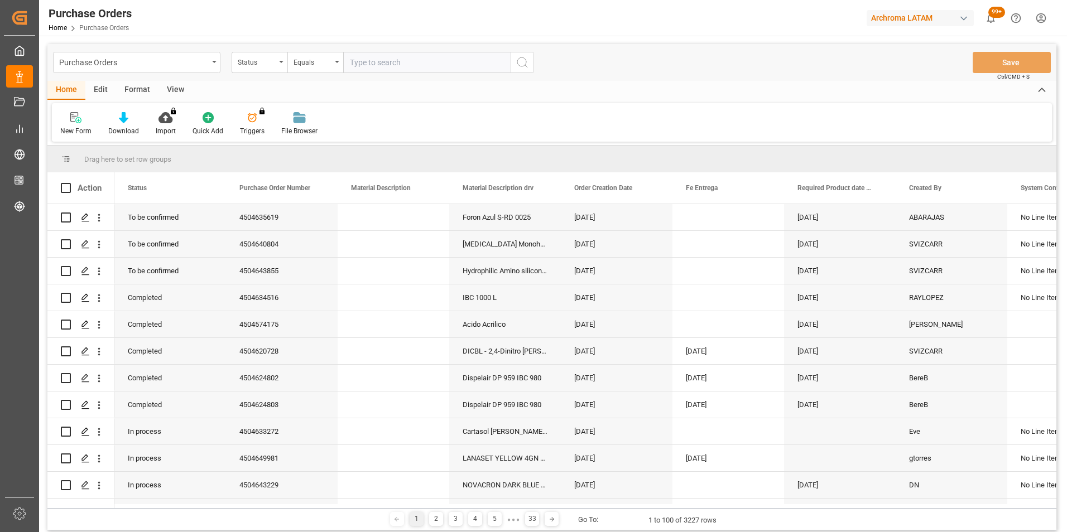
click at [278, 67] on div "Status" at bounding box center [260, 62] width 56 height 21
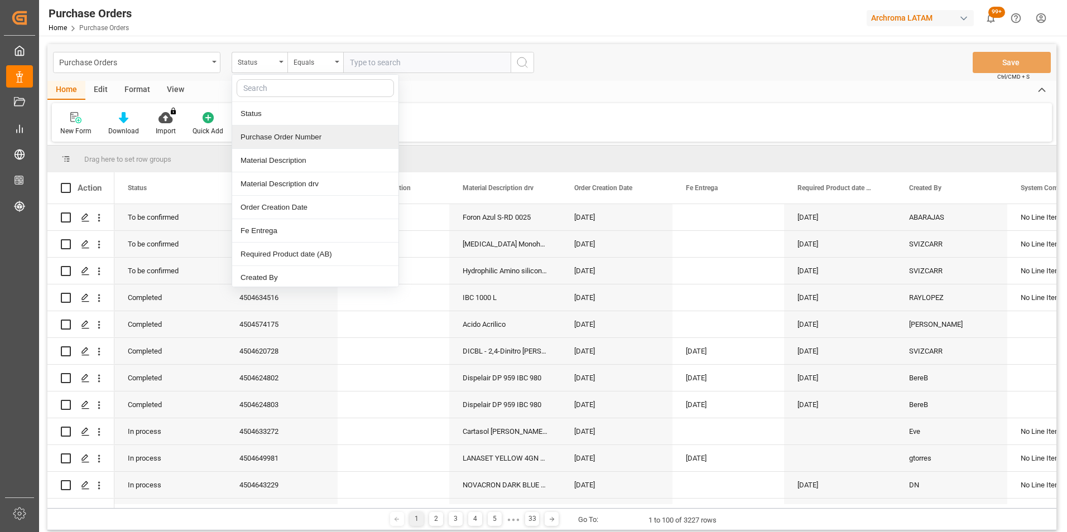
click at [298, 137] on div "Purchase Order Number" at bounding box center [315, 137] width 166 height 23
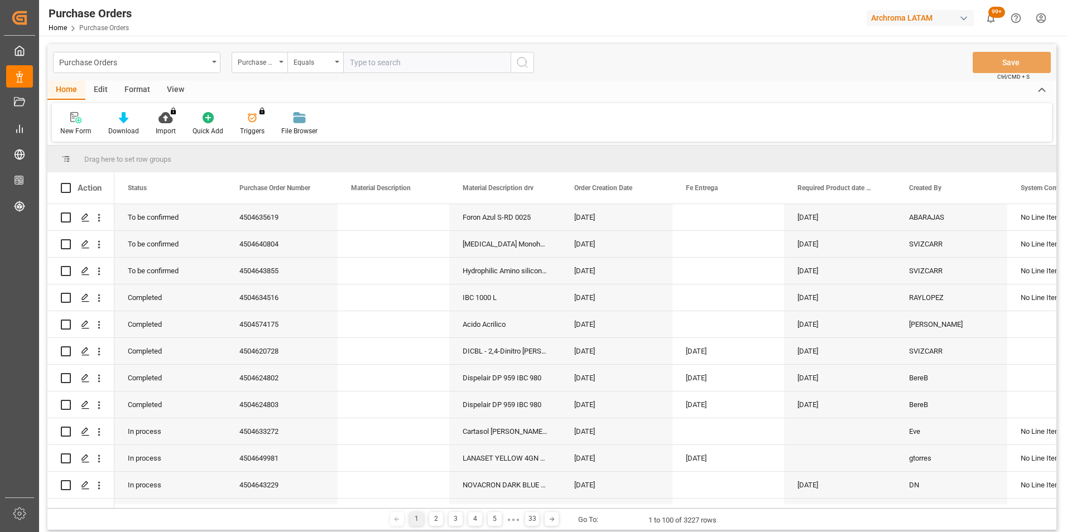
click at [382, 58] on input "text" at bounding box center [426, 62] width 167 height 21
paste input "450464090"
type input "450464090"
click at [526, 66] on icon "search button" at bounding box center [522, 62] width 13 height 13
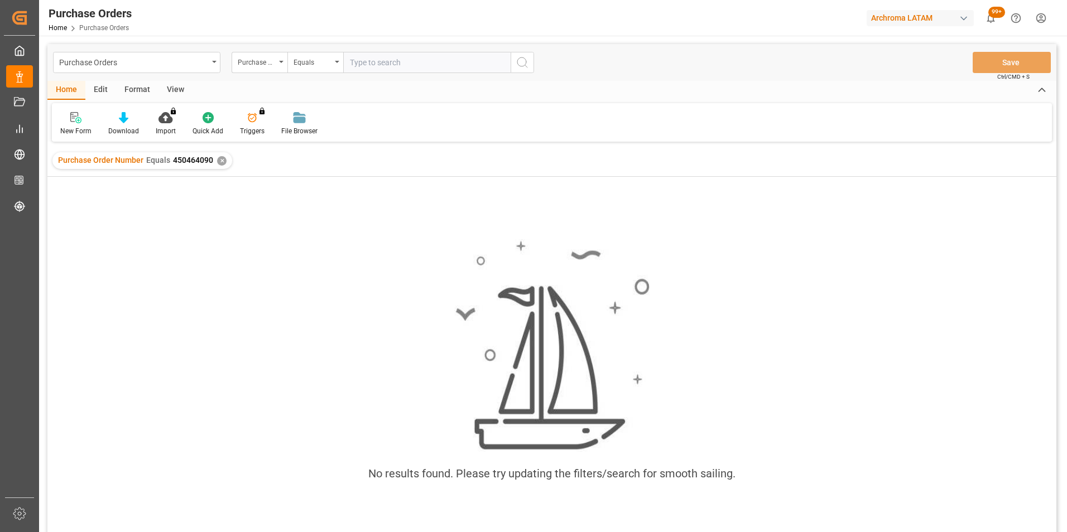
click at [390, 64] on input "text" at bounding box center [426, 62] width 167 height 21
paste input "4504640901"
type input "4504640901"
click at [218, 161] on div "✕" at bounding box center [221, 160] width 9 height 9
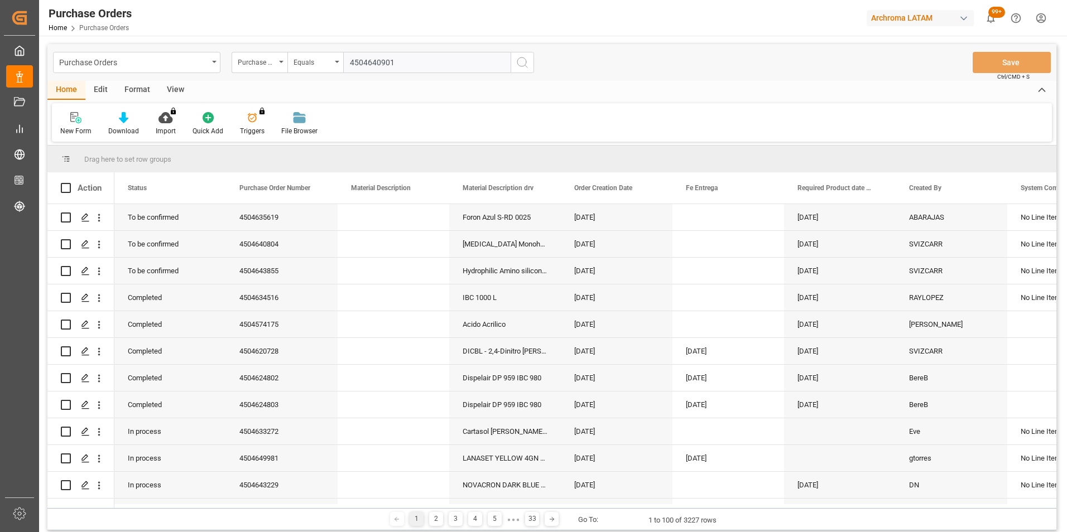
click at [524, 66] on icon "search button" at bounding box center [522, 62] width 13 height 13
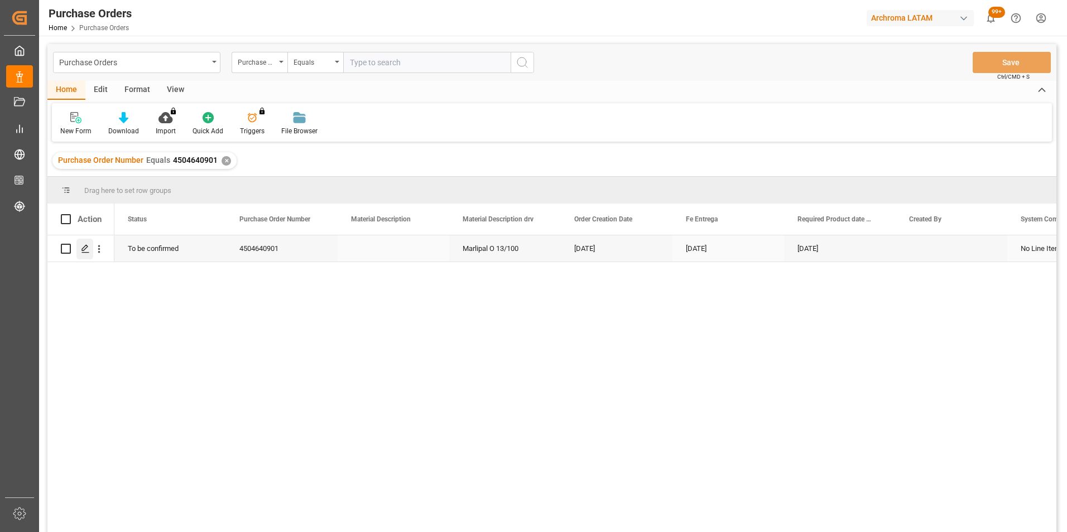
click at [81, 251] on icon "Press SPACE to select this row." at bounding box center [85, 248] width 9 height 9
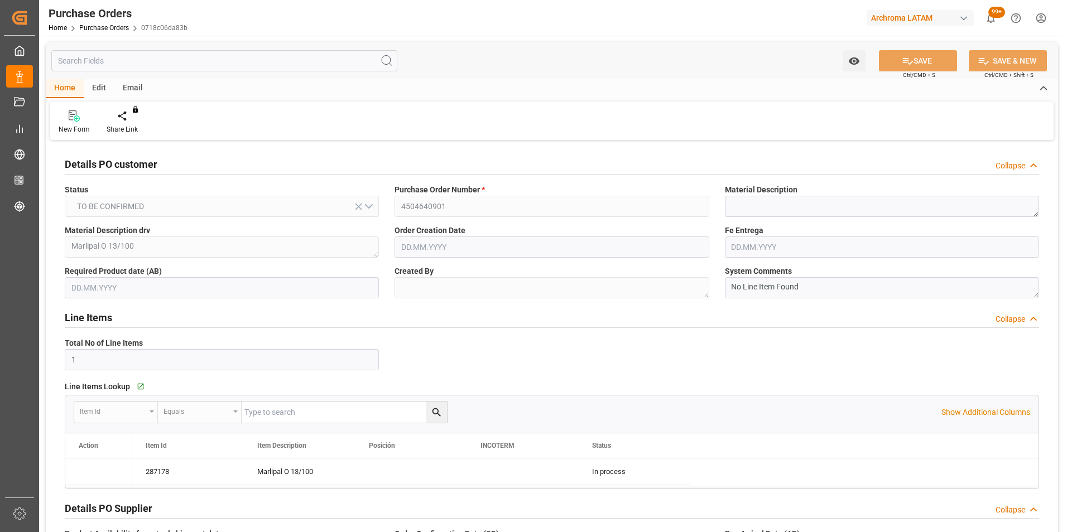
type input "[DATE]"
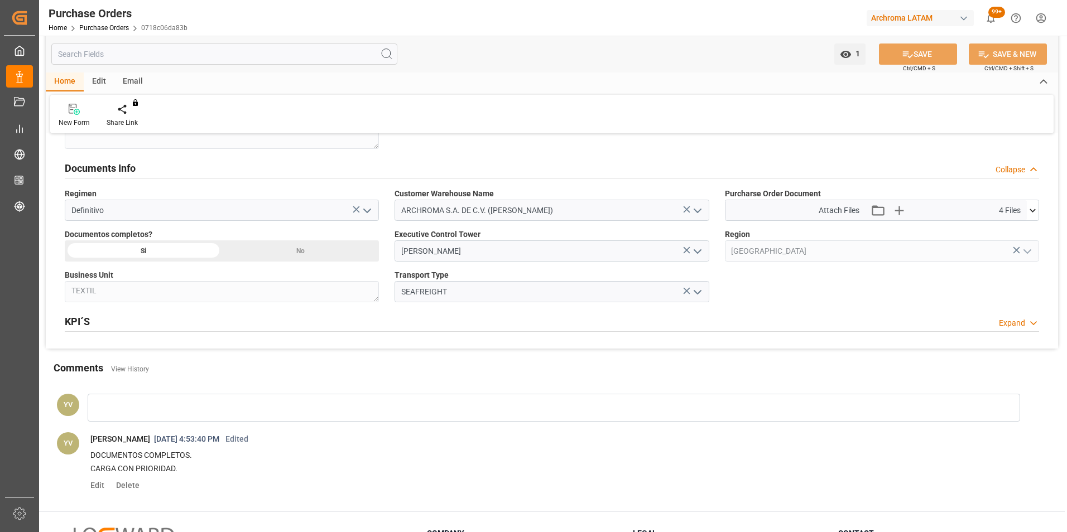
scroll to position [781, 0]
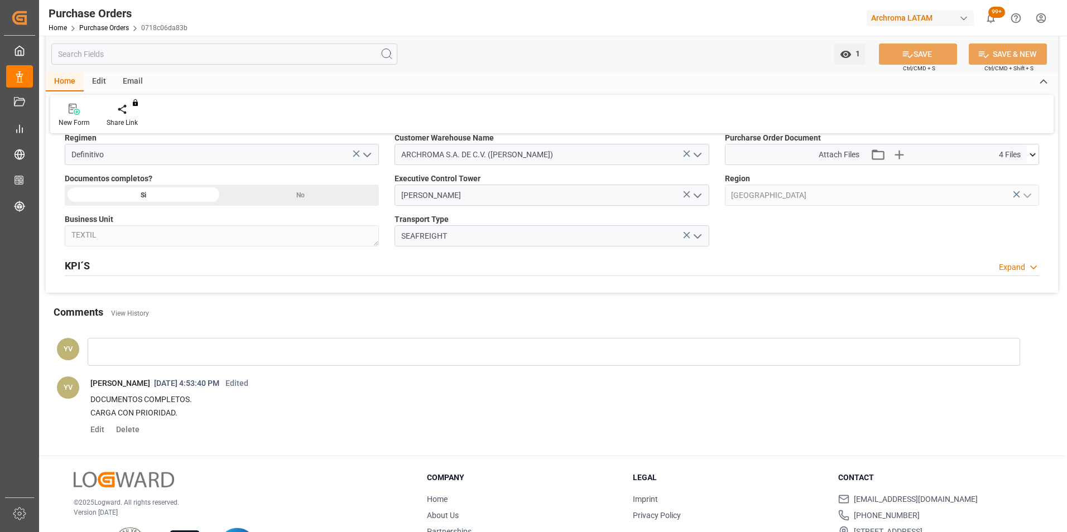
click at [1044, 17] on html "Created by potrace 1.15, written by [PERSON_NAME] [DATE]-[DATE] Created by potr…" at bounding box center [533, 266] width 1067 height 532
